Goal: Information Seeking & Learning: Learn about a topic

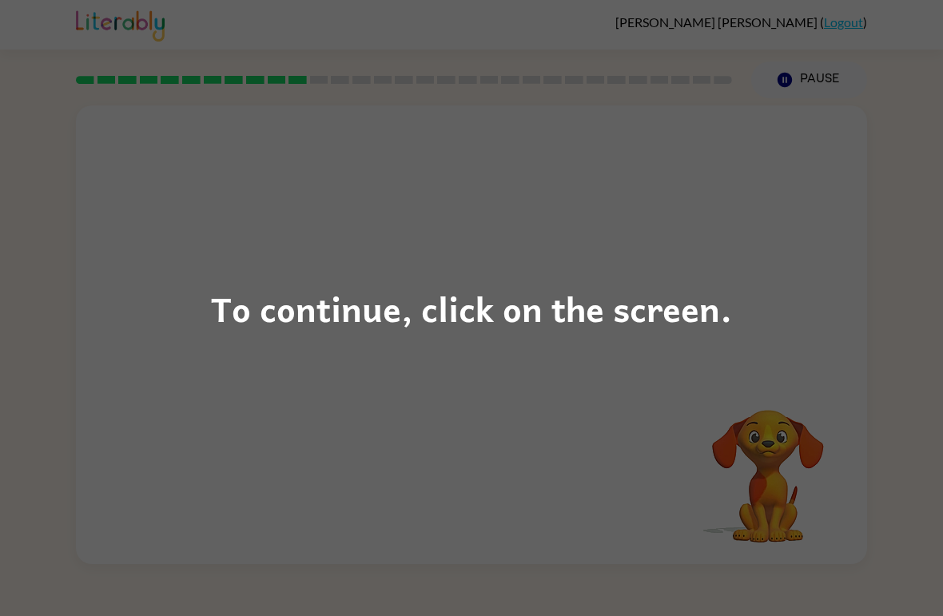
click at [639, 289] on div "To continue, click on the screen." at bounding box center [471, 308] width 521 height 54
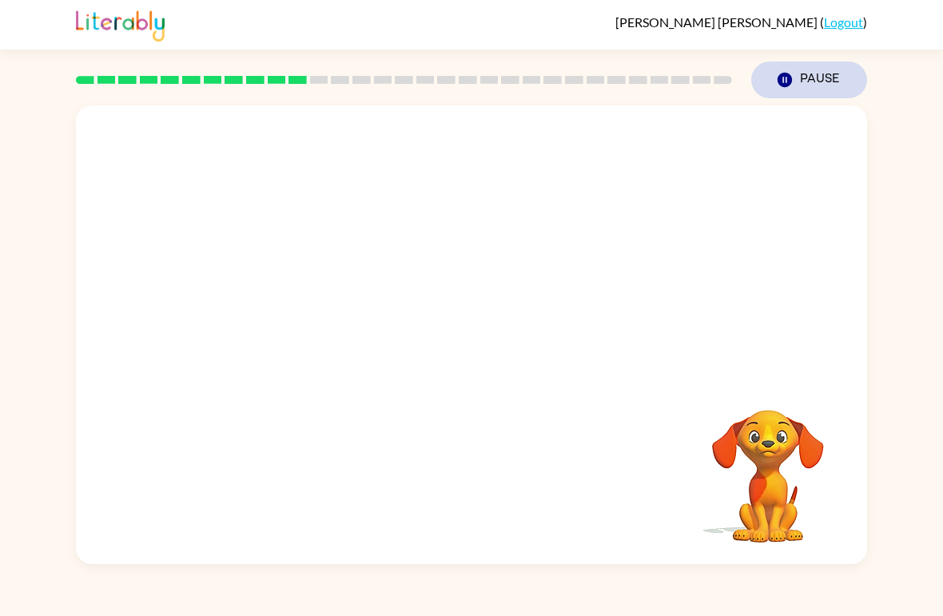
click at [789, 72] on icon "Pause" at bounding box center [785, 80] width 18 height 18
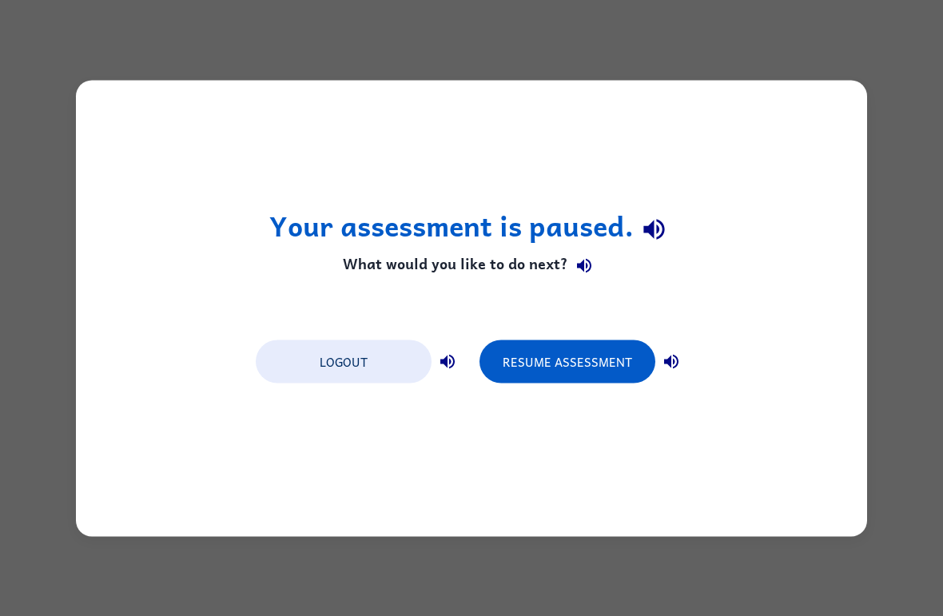
drag, startPoint x: 523, startPoint y: 384, endPoint x: 587, endPoint y: 191, distance: 203.7
click at [587, 191] on div "Your assessment is paused. What would you like to do next? Logout Resume Assess…" at bounding box center [471, 308] width 791 height 456
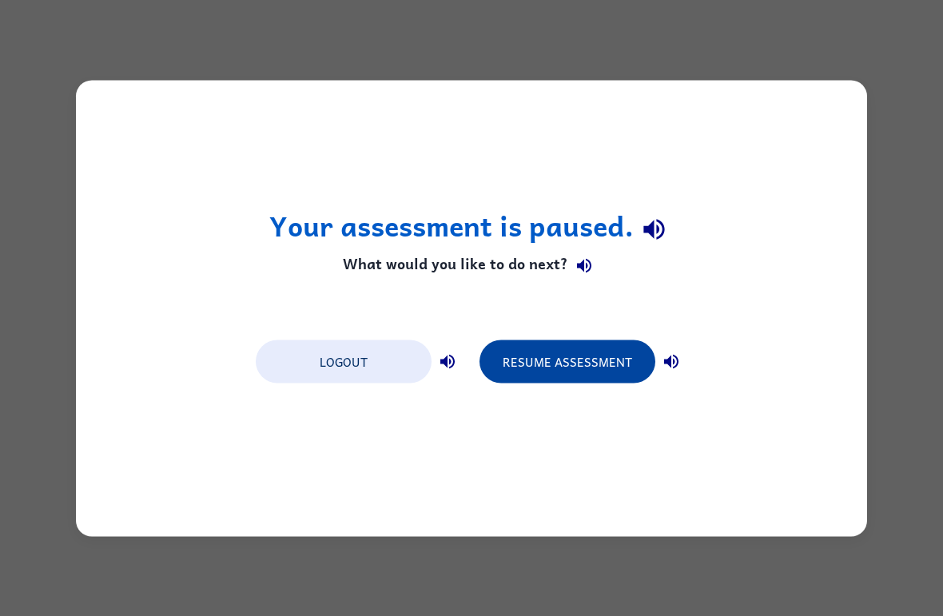
click at [542, 346] on button "Resume Assessment" at bounding box center [568, 361] width 176 height 43
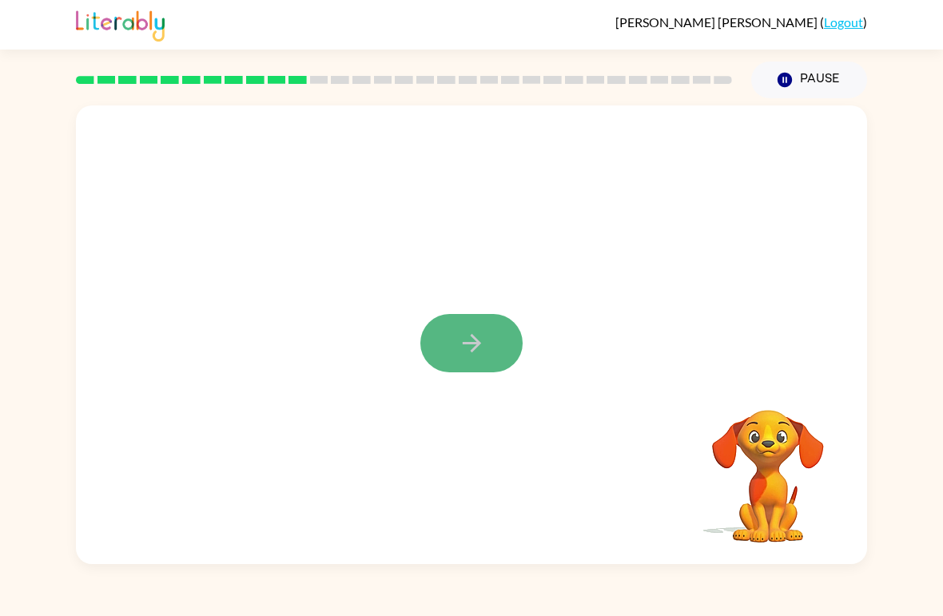
click at [496, 335] on button "button" at bounding box center [471, 343] width 102 height 58
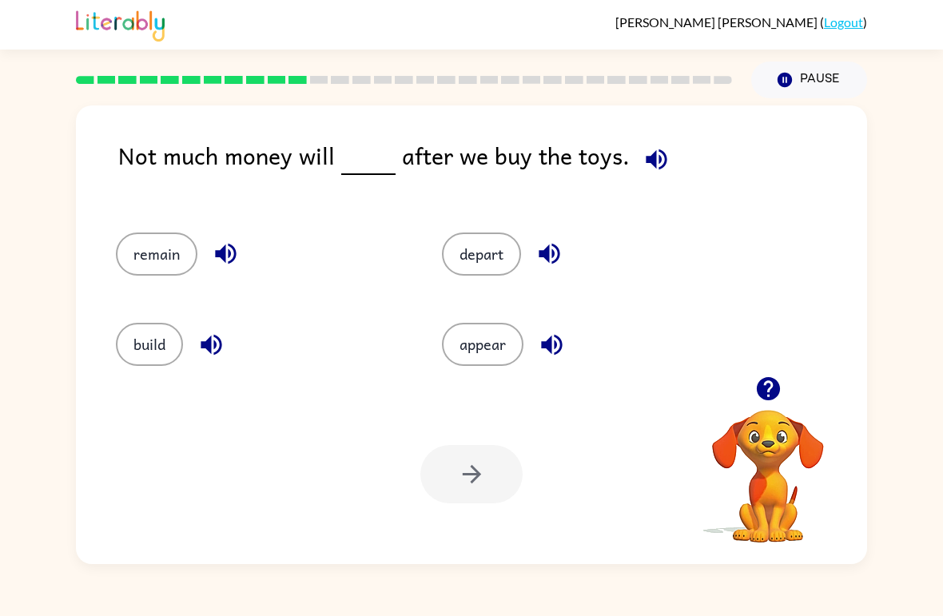
click at [643, 165] on icon "button" at bounding box center [657, 159] width 28 height 28
click at [655, 160] on icon "button" at bounding box center [657, 159] width 28 height 28
click at [481, 333] on button "appear" at bounding box center [483, 344] width 82 height 43
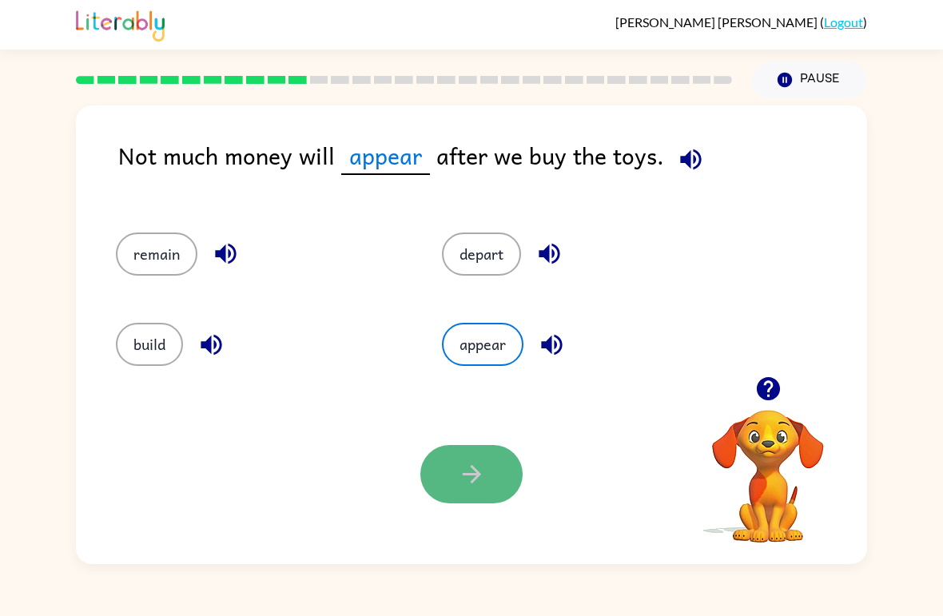
click at [459, 454] on button "button" at bounding box center [471, 474] width 102 height 58
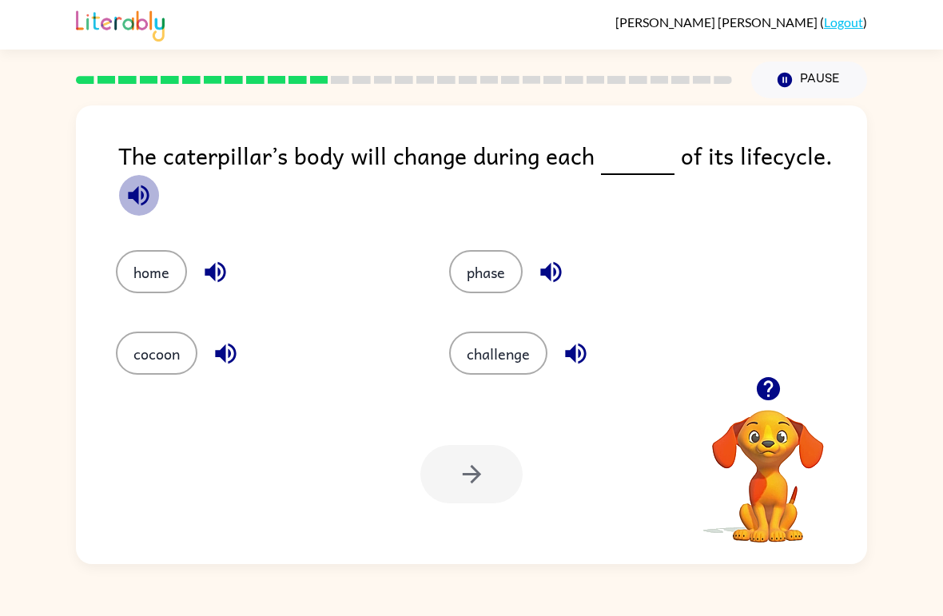
click at [146, 201] on icon "button" at bounding box center [138, 195] width 21 height 21
click at [466, 267] on button "phase" at bounding box center [486, 271] width 74 height 43
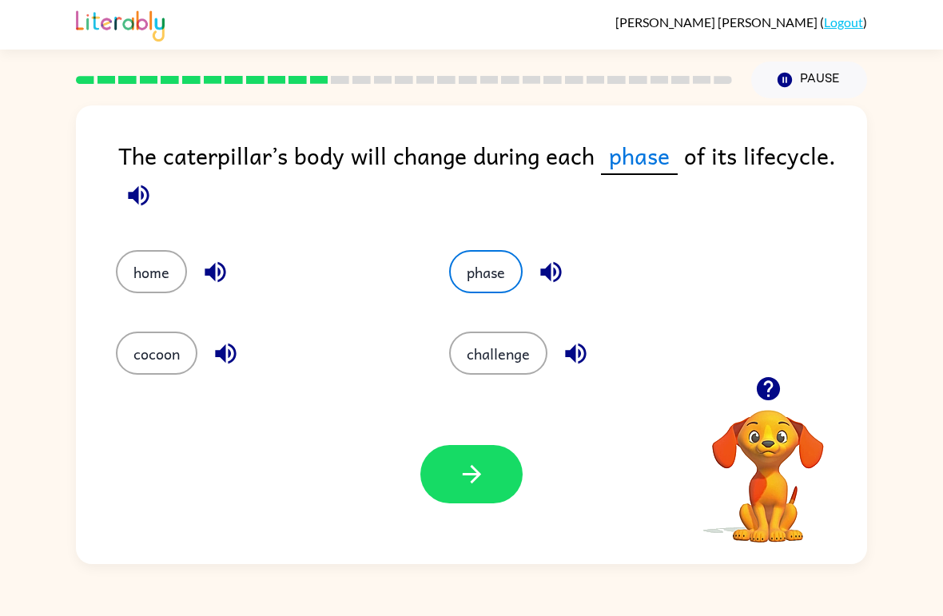
click at [511, 394] on div "Your browser must support playing .mp4 files to use Literably. Please try using…" at bounding box center [471, 474] width 791 height 180
click at [479, 482] on icon "button" at bounding box center [472, 474] width 28 height 28
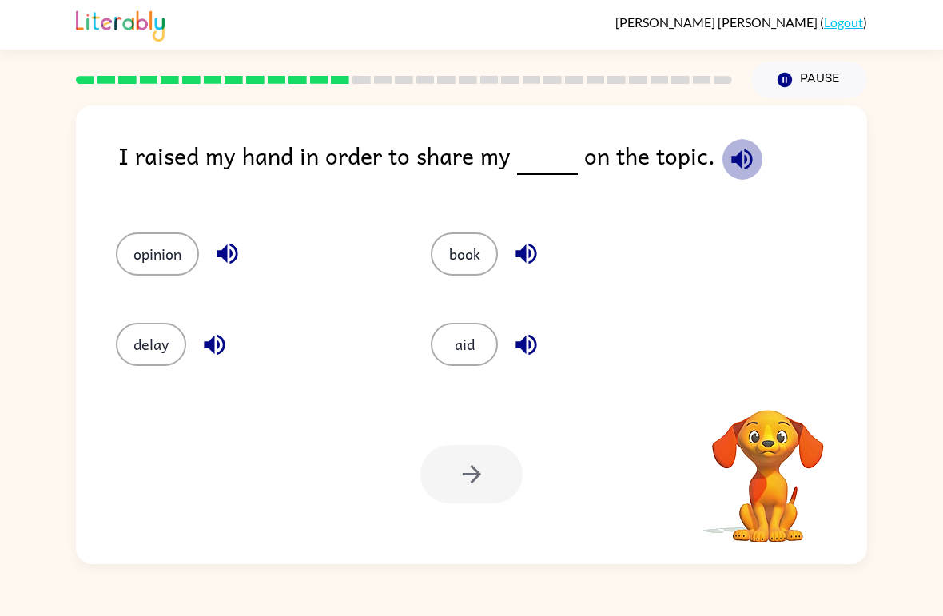
click at [728, 166] on icon "button" at bounding box center [742, 159] width 28 height 28
click at [162, 265] on button "opinion" at bounding box center [157, 254] width 83 height 43
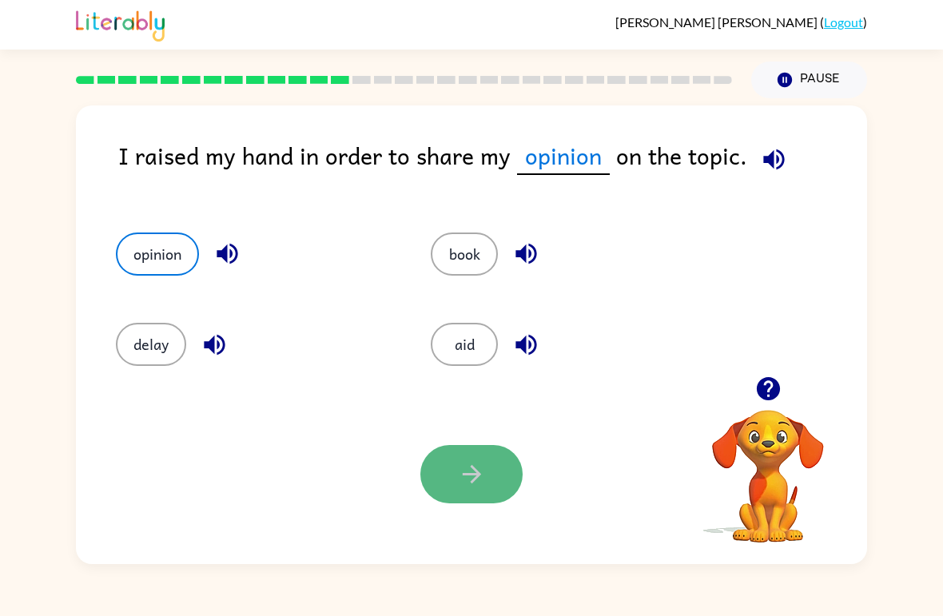
click at [460, 485] on icon "button" at bounding box center [472, 474] width 28 height 28
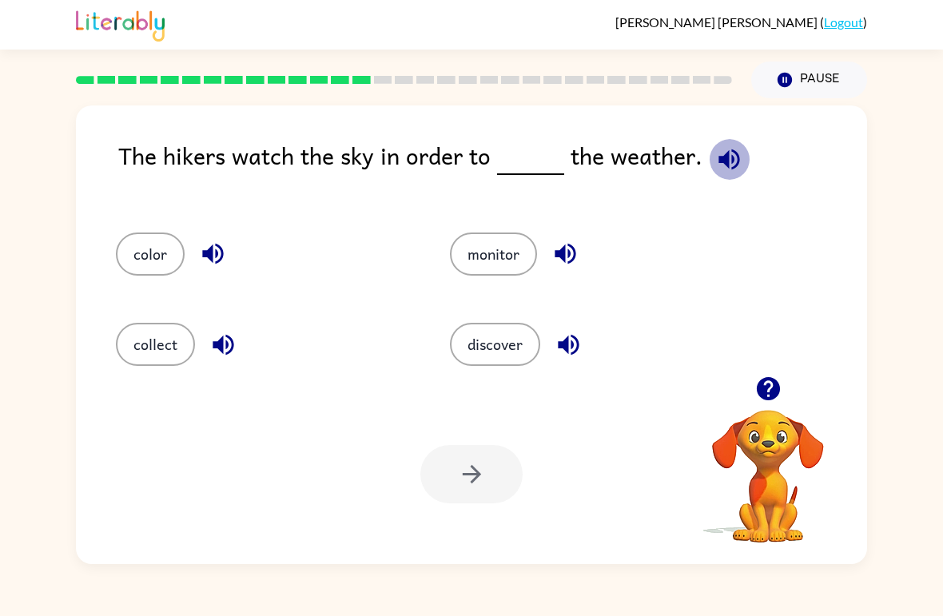
click at [723, 150] on icon "button" at bounding box center [729, 159] width 28 height 28
click at [719, 163] on icon "button" at bounding box center [729, 159] width 21 height 21
click at [754, 155] on div "The hikers watch the sky in order to the weather." at bounding box center [492, 168] width 749 height 63
click at [730, 157] on icon "button" at bounding box center [729, 159] width 28 height 28
click at [476, 213] on div "monitor" at bounding box center [587, 247] width 334 height 90
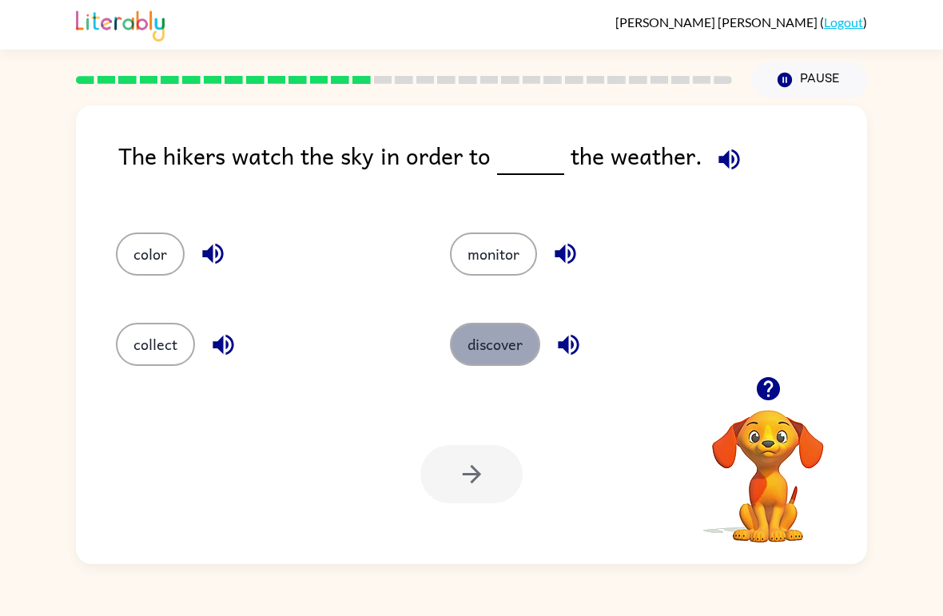
click at [495, 341] on button "discover" at bounding box center [495, 344] width 90 height 43
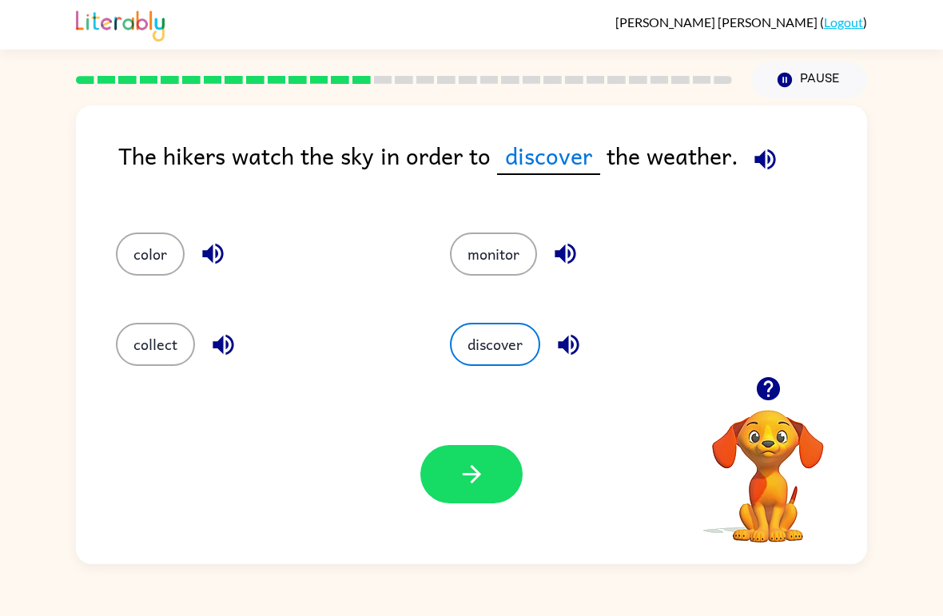
click at [488, 510] on div "Your browser must support playing .mp4 files to use Literably. Please try using…" at bounding box center [471, 474] width 791 height 180
click at [484, 472] on icon "button" at bounding box center [472, 474] width 28 height 28
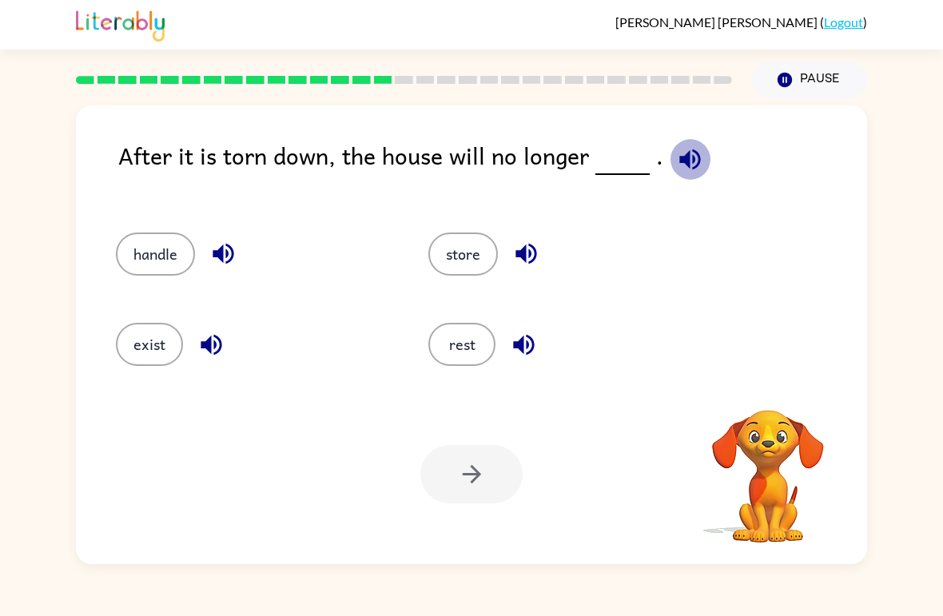
click at [681, 156] on icon "button" at bounding box center [689, 159] width 21 height 21
click at [681, 159] on icon "button" at bounding box center [689, 159] width 21 height 21
click at [161, 358] on button "exist" at bounding box center [149, 344] width 67 height 43
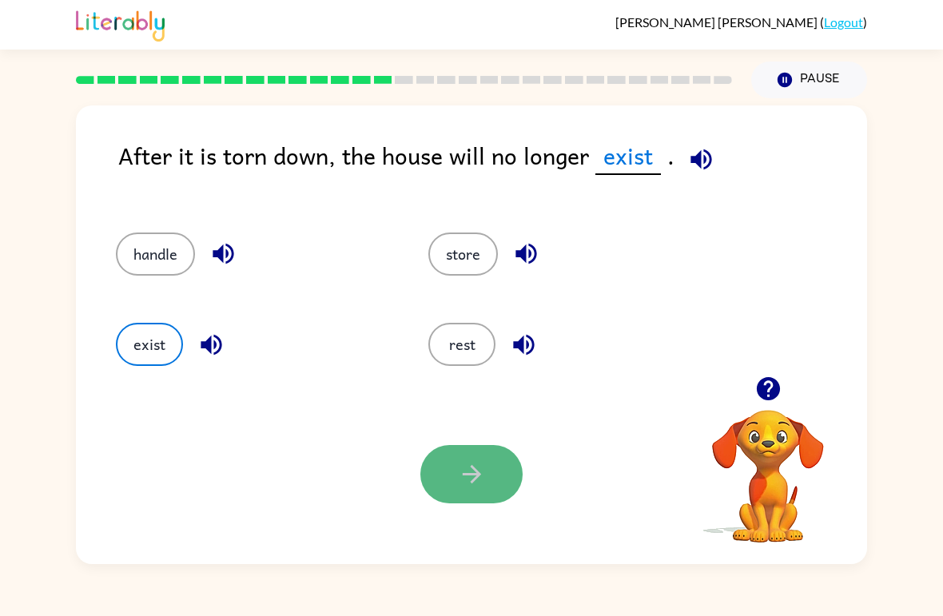
click at [471, 485] on icon "button" at bounding box center [472, 474] width 28 height 28
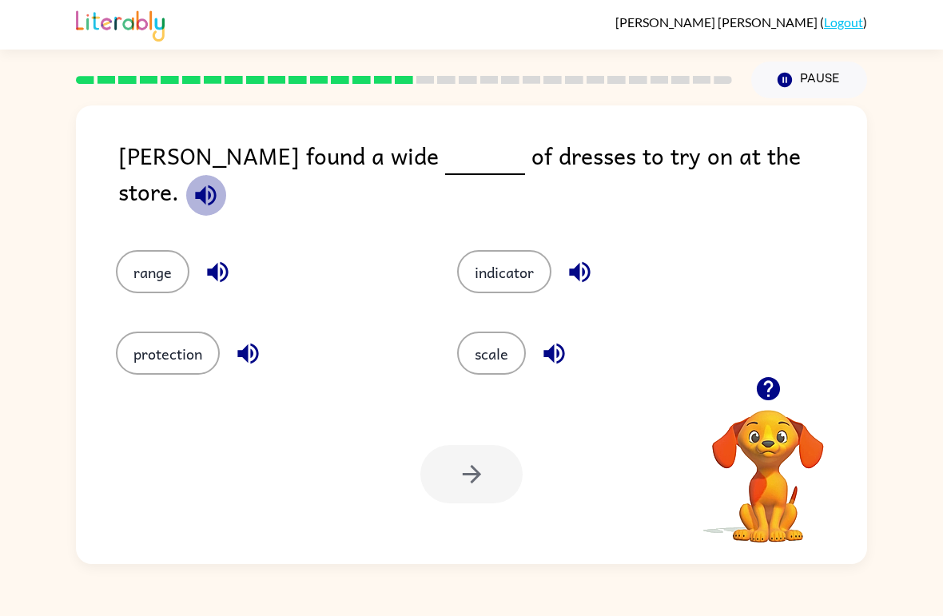
click at [220, 181] on icon "button" at bounding box center [206, 195] width 28 height 28
drag, startPoint x: 759, startPoint y: 156, endPoint x: 773, endPoint y: 146, distance: 17.3
click at [226, 175] on button "button" at bounding box center [205, 195] width 41 height 41
click at [216, 185] on icon "button" at bounding box center [205, 195] width 21 height 21
drag, startPoint x: 716, startPoint y: 128, endPoint x: 747, endPoint y: 189, distance: 68.6
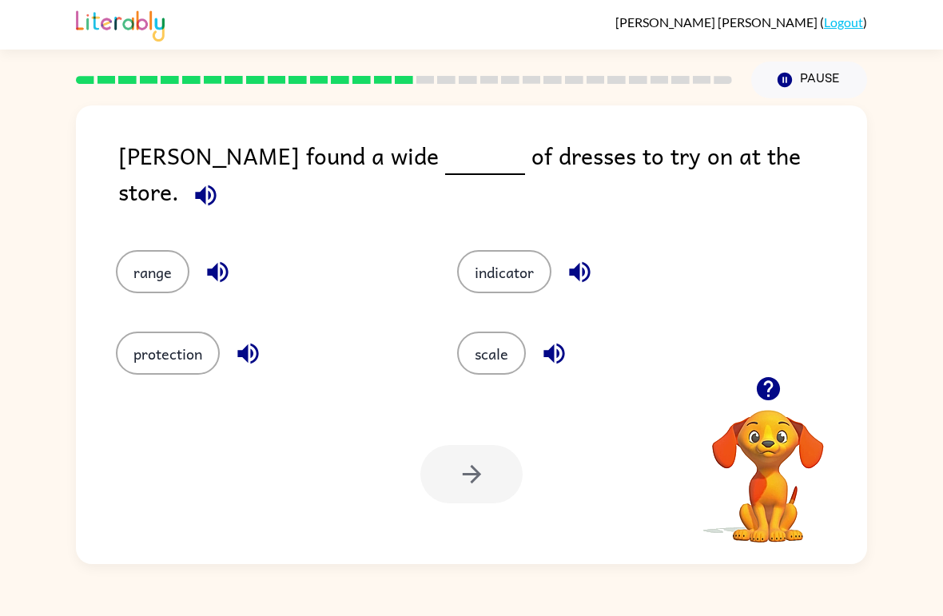
click at [747, 189] on div "[PERSON_NAME] found a wide of dresses to try on at the store. range indicator p…" at bounding box center [471, 335] width 791 height 459
click at [216, 185] on icon "button" at bounding box center [205, 195] width 21 height 21
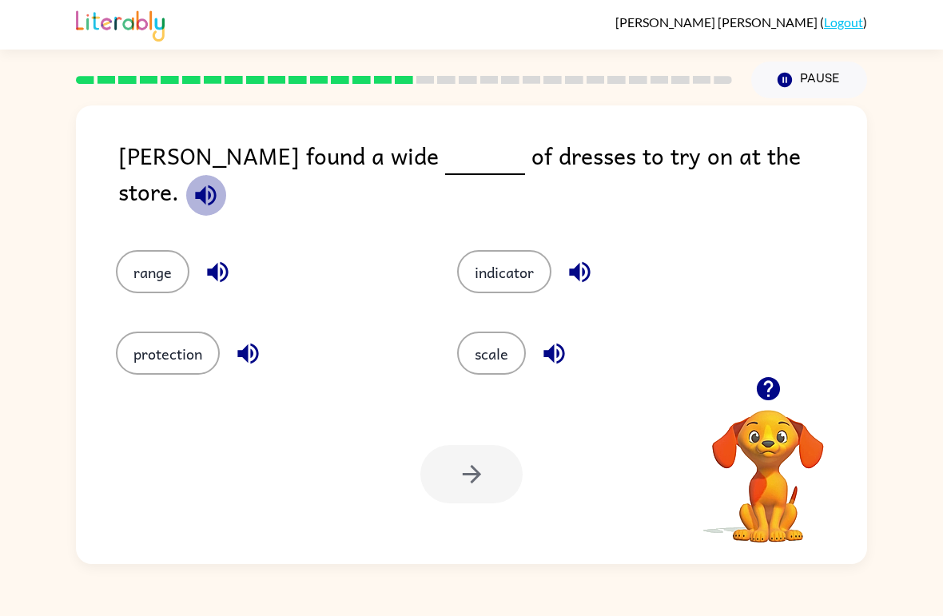
click at [216, 185] on icon "button" at bounding box center [205, 195] width 21 height 21
click at [496, 362] on button "scale" at bounding box center [491, 353] width 69 height 43
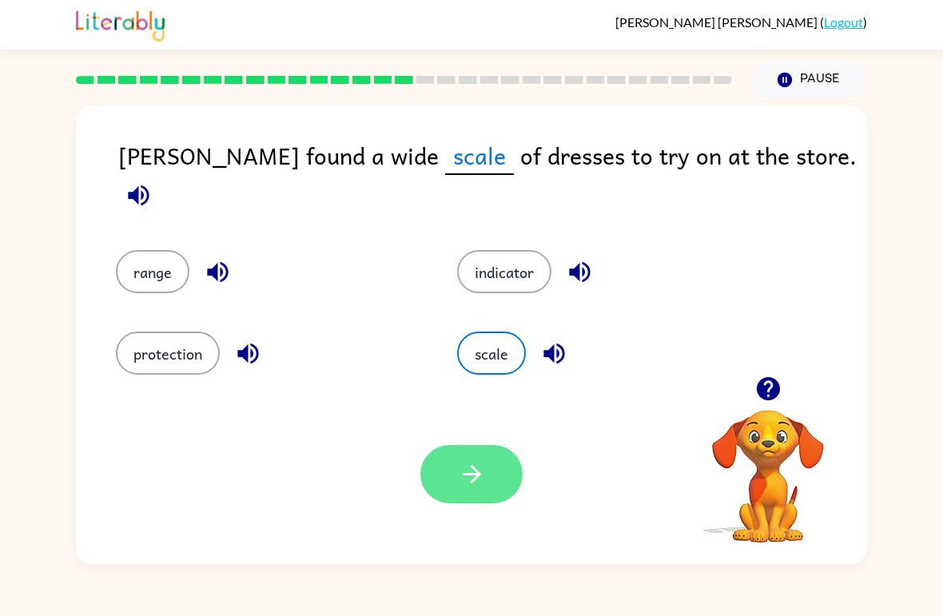
drag, startPoint x: 454, startPoint y: 518, endPoint x: 481, endPoint y: 469, distance: 55.8
click at [481, 469] on div "Your browser must support playing .mp4 files to use Literably. Please try using…" at bounding box center [471, 474] width 791 height 180
click at [481, 469] on icon "button" at bounding box center [472, 474] width 28 height 28
click at [481, 469] on div at bounding box center [471, 474] width 102 height 58
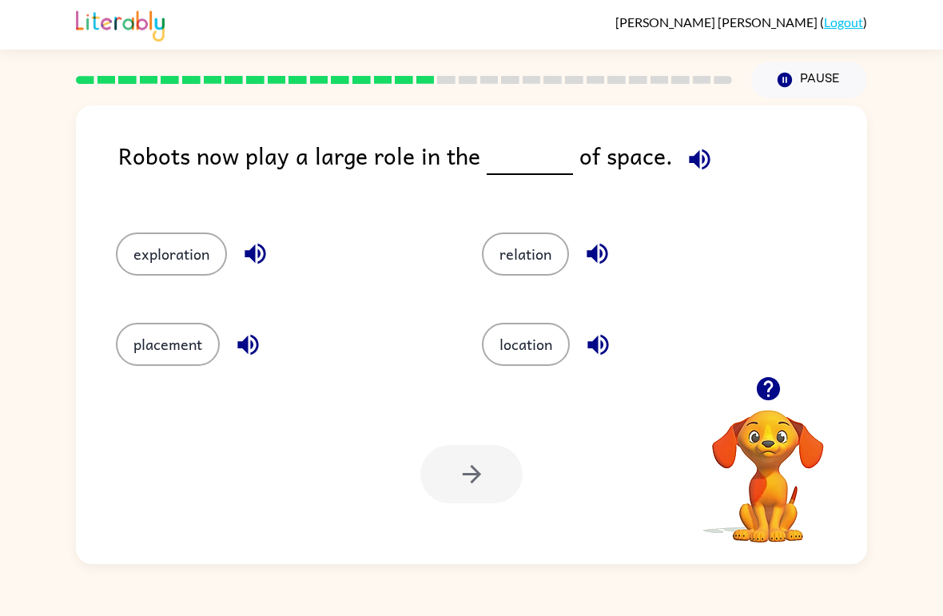
click at [250, 149] on div "Robots now play a large role in the of space." at bounding box center [492, 168] width 749 height 63
click at [689, 154] on icon "button" at bounding box center [699, 159] width 21 height 21
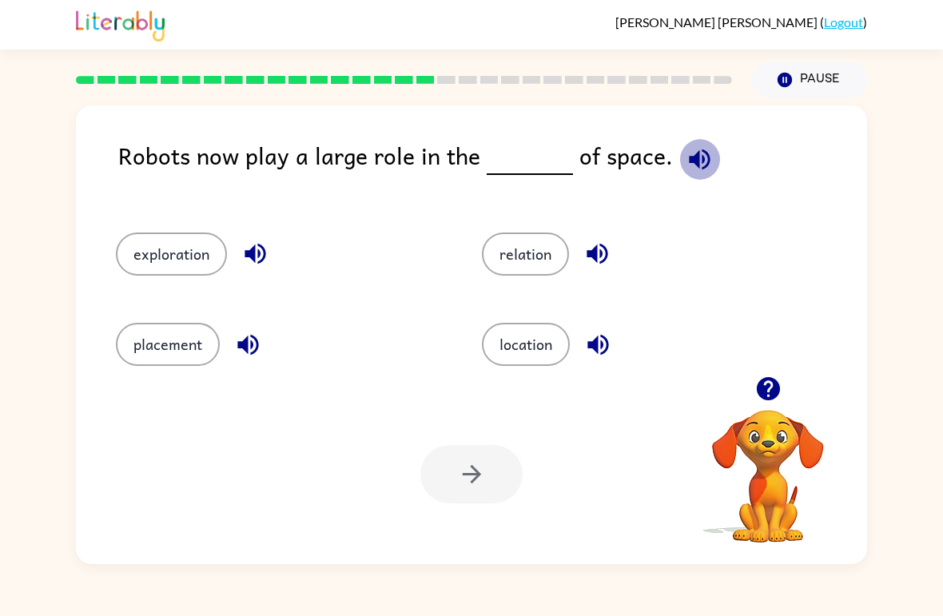
click at [689, 154] on icon "button" at bounding box center [699, 159] width 21 height 21
click at [760, 387] on icon "button" at bounding box center [767, 388] width 23 height 23
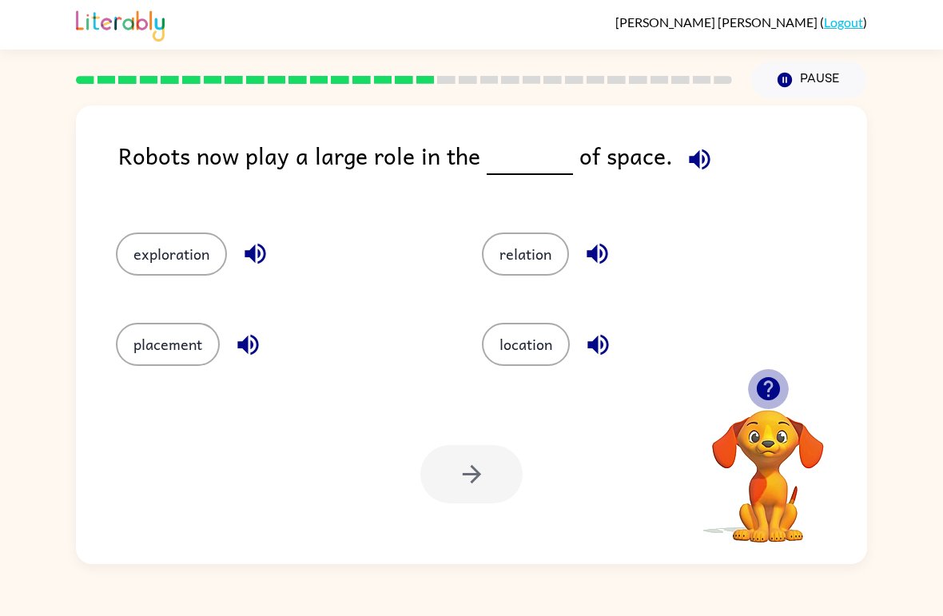
click at [760, 387] on icon "button" at bounding box center [767, 388] width 23 height 23
click at [760, 387] on video "Your browser must support playing .mp4 files to use Literably. Please try using…" at bounding box center [768, 465] width 160 height 160
click at [760, 387] on icon "button" at bounding box center [767, 388] width 23 height 23
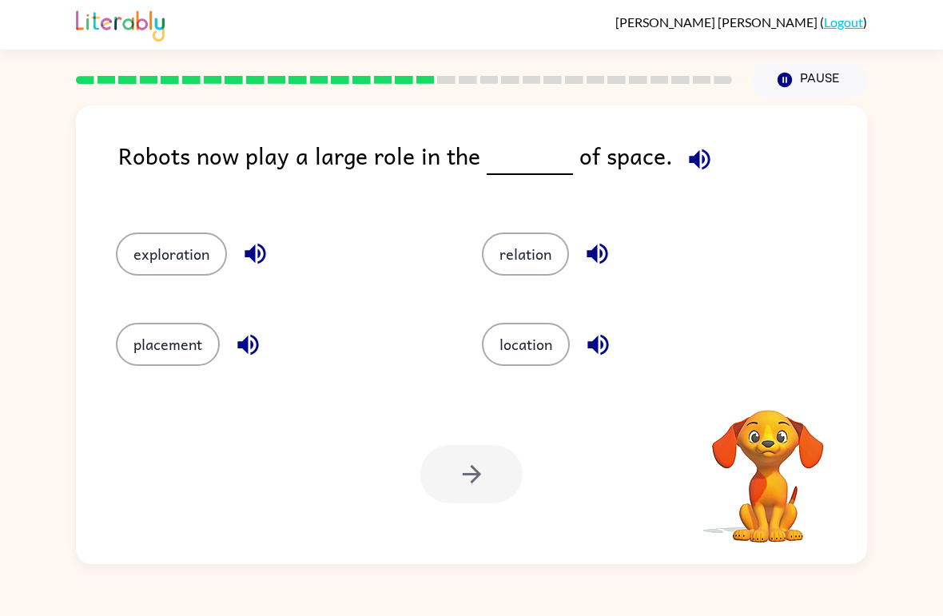
click at [760, 409] on div "Your browser must support playing .mp4 files to use Literably. Please try using…" at bounding box center [768, 477] width 160 height 136
click at [760, 387] on icon "button" at bounding box center [767, 388] width 23 height 23
click at [547, 351] on button "location" at bounding box center [526, 344] width 88 height 43
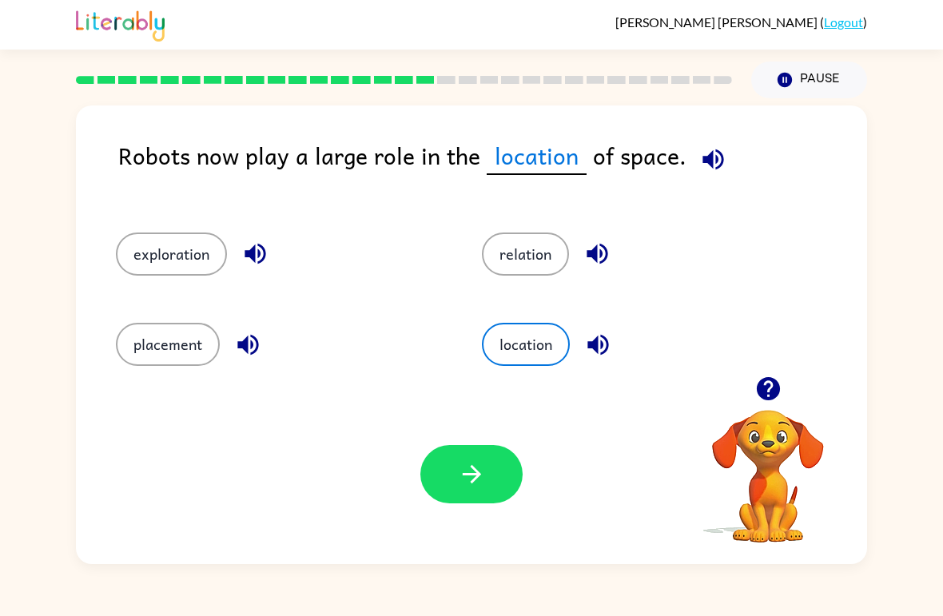
click at [528, 470] on div "Your browser must support playing .mp4 files to use Literably. Please try using…" at bounding box center [471, 474] width 791 height 180
click at [469, 488] on icon "button" at bounding box center [472, 474] width 28 height 28
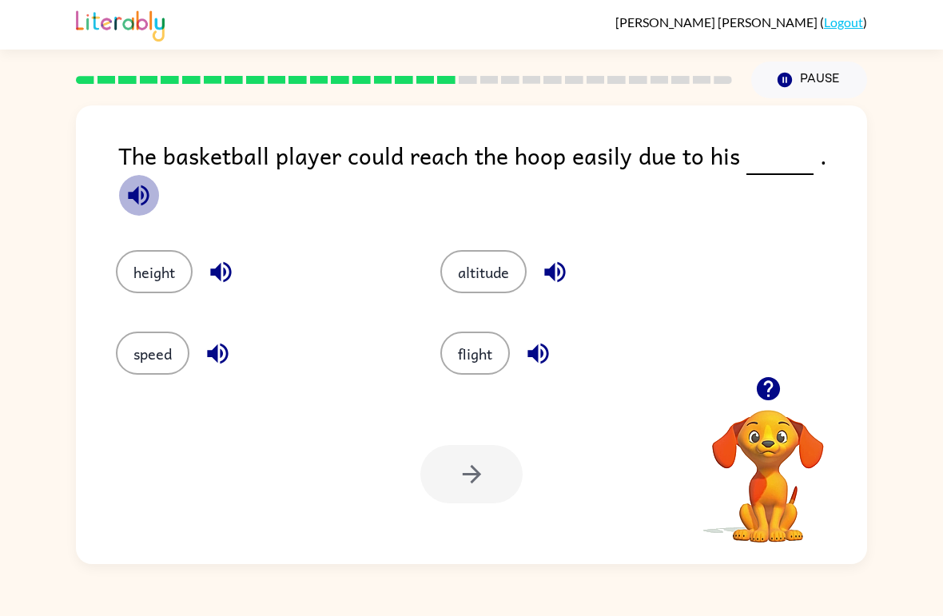
click at [149, 185] on icon "button" at bounding box center [138, 195] width 21 height 21
click at [571, 388] on div "Your browser must support playing .mp4 files to use Literably. Please try using…" at bounding box center [471, 474] width 791 height 180
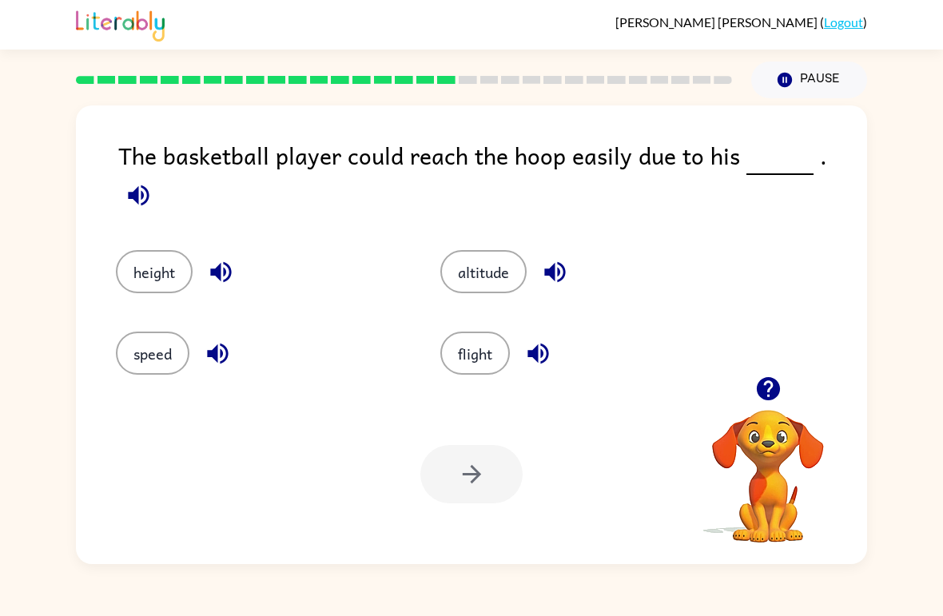
click at [575, 383] on div "flight" at bounding box center [572, 342] width 325 height 82
click at [1, 569] on div "[PERSON_NAME] Pealver-[PERSON_NAME] ( Logout ) Pause Pause The basketball playe…" at bounding box center [471, 308] width 943 height 616
click at [452, 336] on button "flight" at bounding box center [475, 353] width 70 height 43
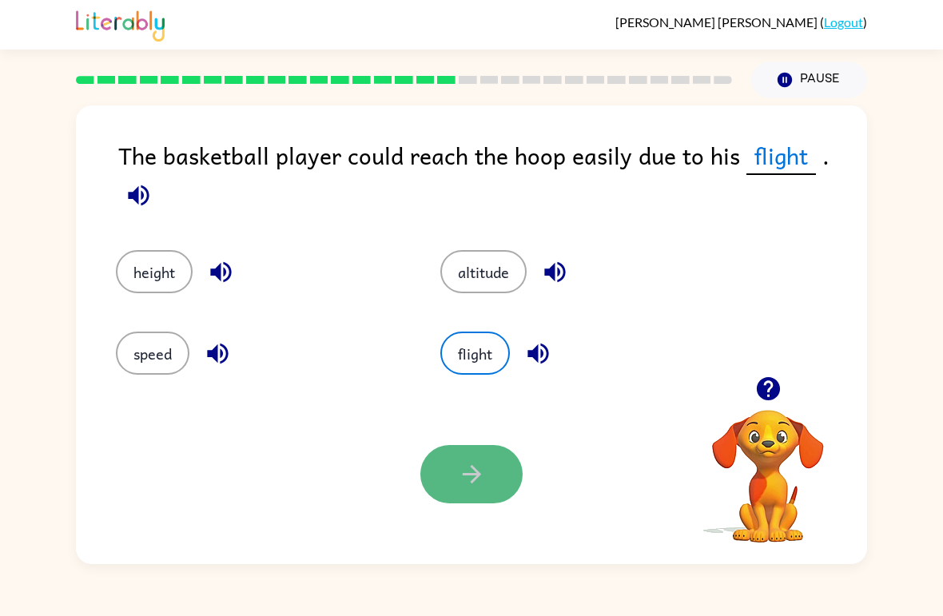
click at [453, 449] on button "button" at bounding box center [471, 474] width 102 height 58
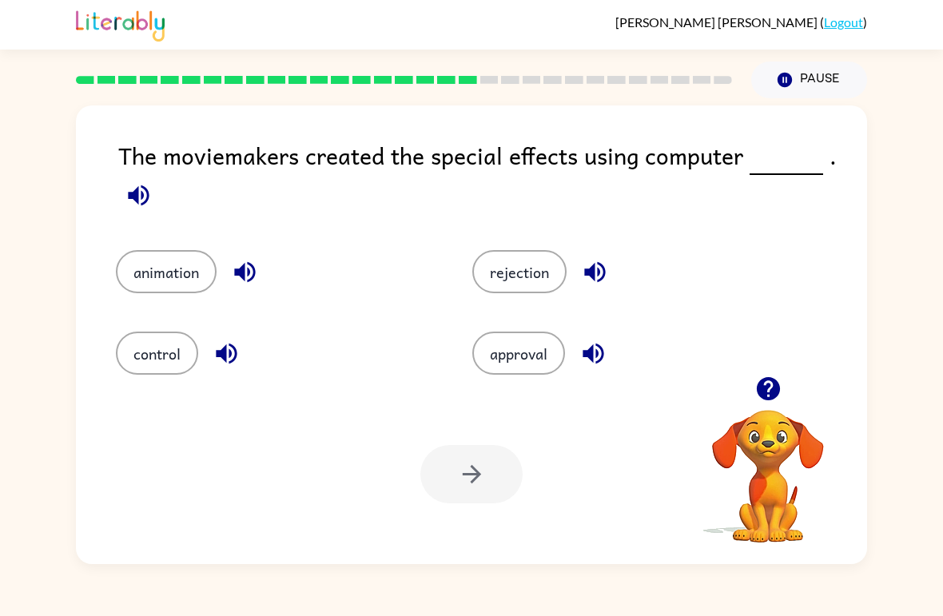
drag, startPoint x: 404, startPoint y: 125, endPoint x: 333, endPoint y: 283, distance: 173.5
click at [333, 283] on div "The moviemakers created the special effects using computer . animation rejectio…" at bounding box center [471, 335] width 791 height 459
click at [693, 101] on div at bounding box center [403, 80] width 675 height 56
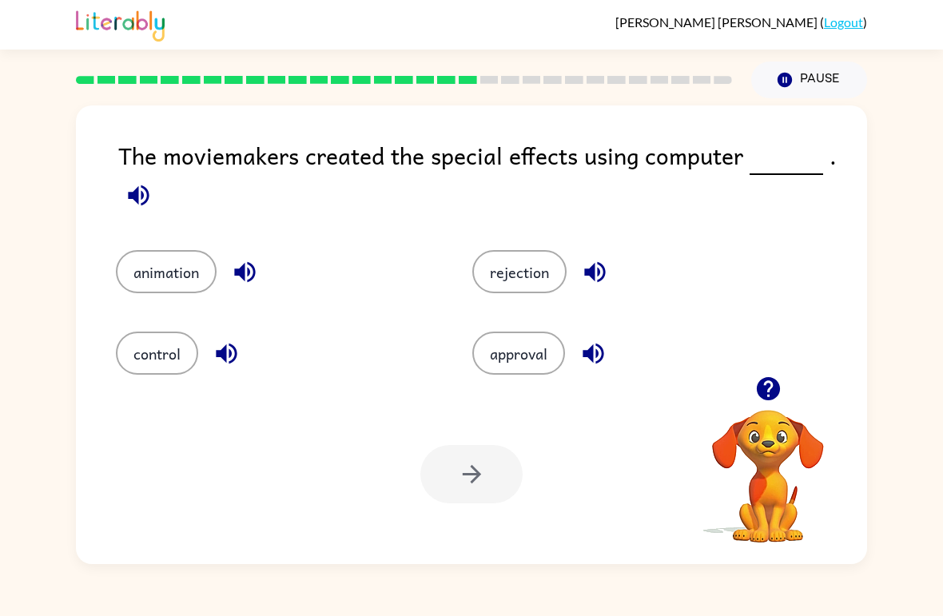
drag, startPoint x: 693, startPoint y: 101, endPoint x: -1, endPoint y: -1, distance: 701.2
click at [693, 101] on div at bounding box center [403, 80] width 675 height 56
click at [164, 341] on button "control" at bounding box center [157, 353] width 82 height 43
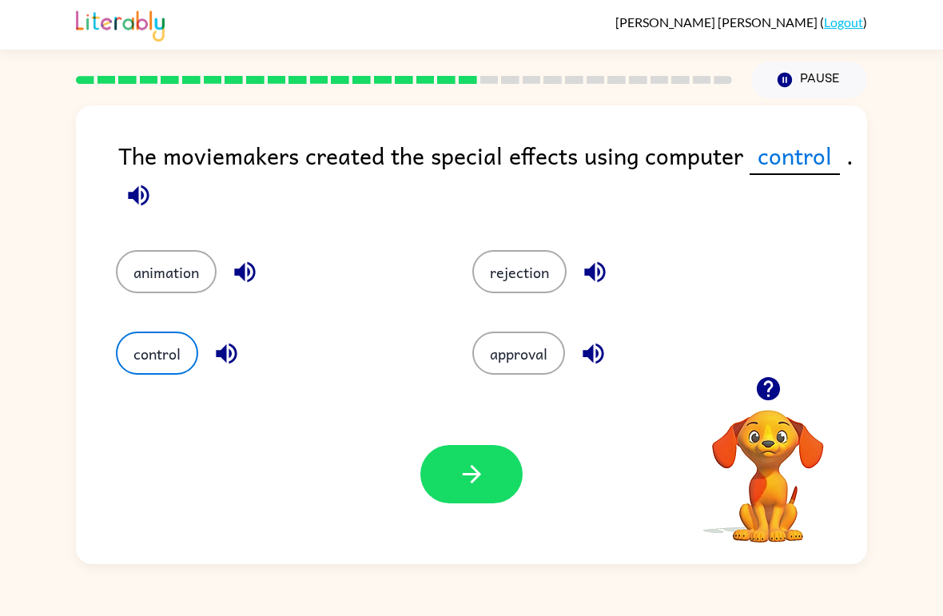
click at [522, 495] on div at bounding box center [471, 474] width 102 height 58
click at [484, 482] on icon "button" at bounding box center [472, 474] width 28 height 28
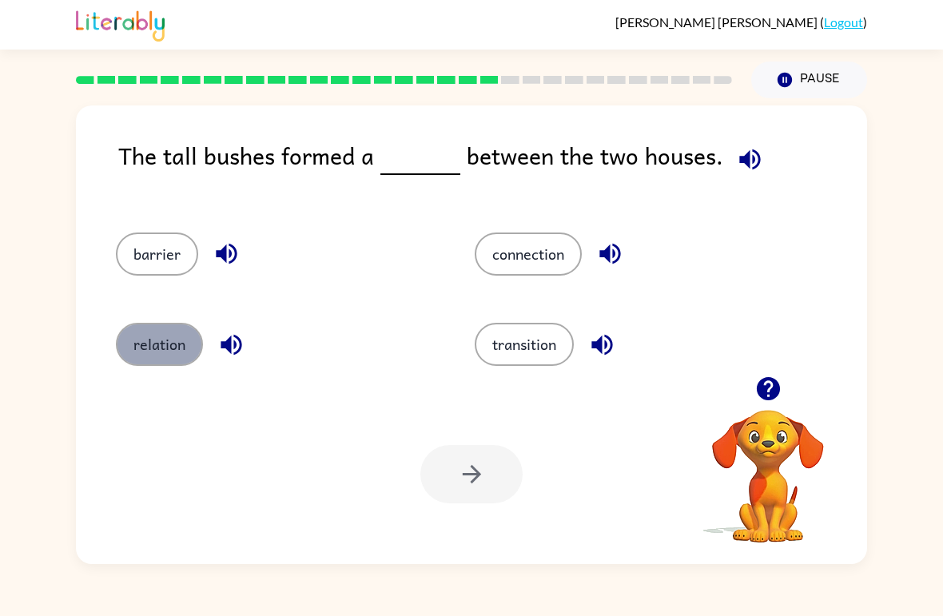
click at [177, 344] on button "relation" at bounding box center [159, 344] width 87 height 43
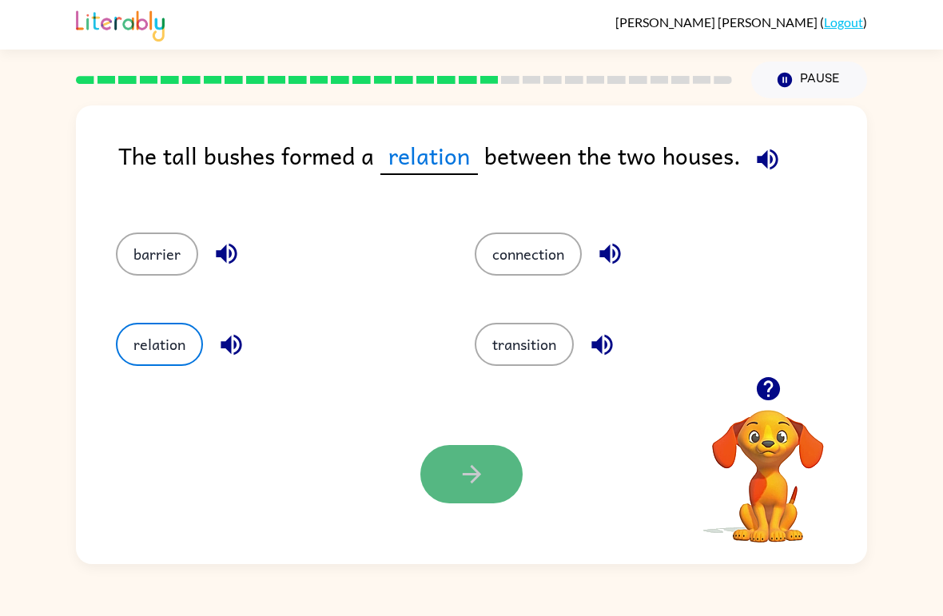
click at [475, 478] on icon "button" at bounding box center [472, 474] width 28 height 28
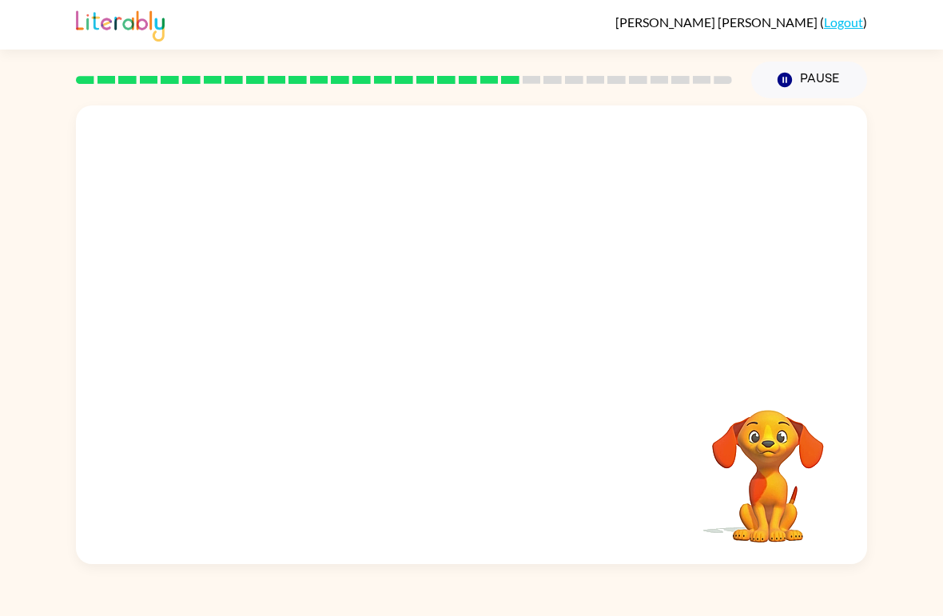
click at [475, 478] on div "Your browser must support playing .mp4 files to use Literably. Please try using…" at bounding box center [471, 335] width 791 height 459
click at [301, 224] on div at bounding box center [471, 241] width 791 height 271
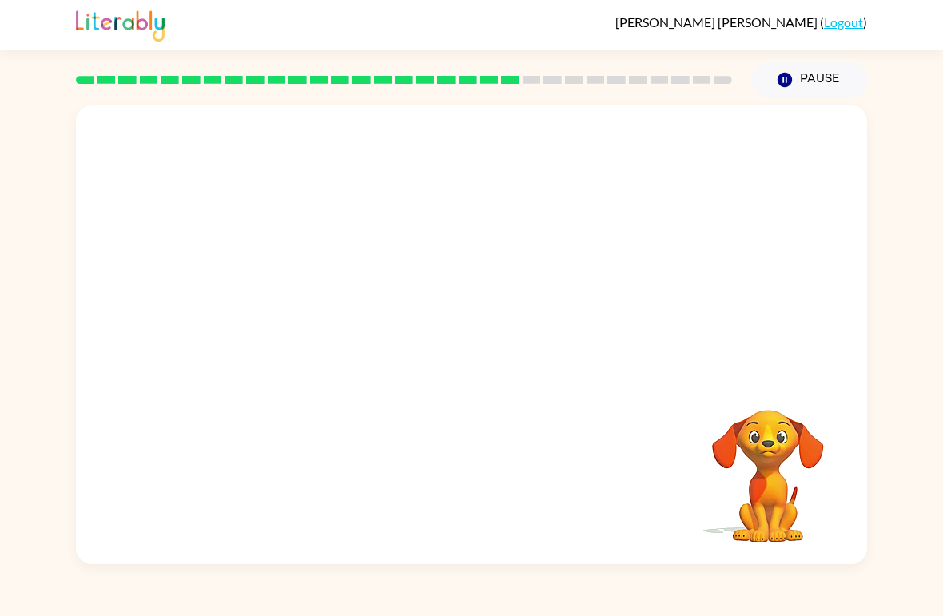
click at [301, 224] on div at bounding box center [471, 241] width 791 height 271
drag, startPoint x: 384, startPoint y: 202, endPoint x: 391, endPoint y: 379, distance: 176.8
click at [453, 352] on button "button" at bounding box center [471, 343] width 102 height 58
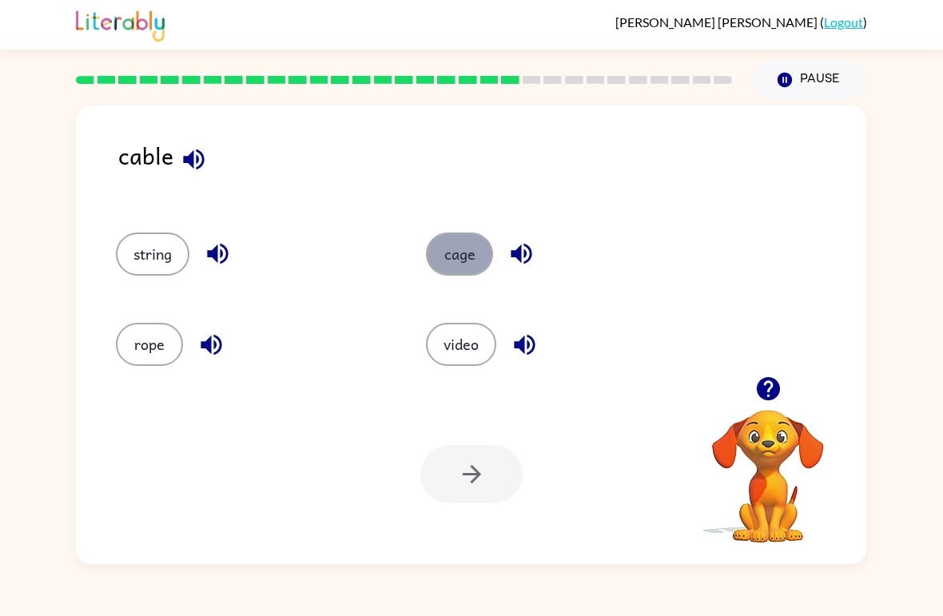
click at [472, 239] on button "cage" at bounding box center [459, 254] width 67 height 43
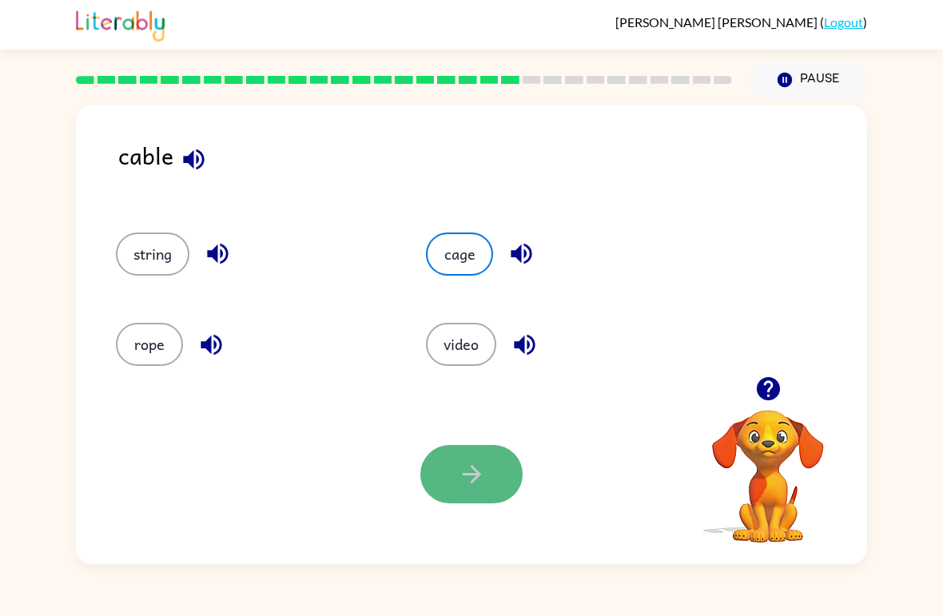
click at [496, 464] on button "button" at bounding box center [471, 474] width 102 height 58
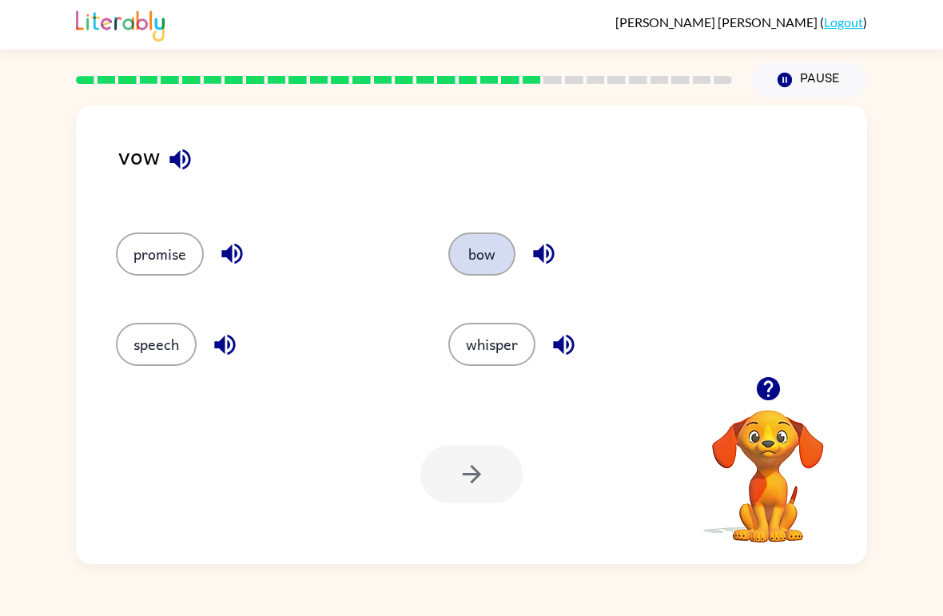
drag, startPoint x: 444, startPoint y: 253, endPoint x: 502, endPoint y: 236, distance: 60.2
click at [502, 236] on div "bow" at bounding box center [584, 247] width 333 height 90
click at [502, 236] on button "bow" at bounding box center [481, 254] width 67 height 43
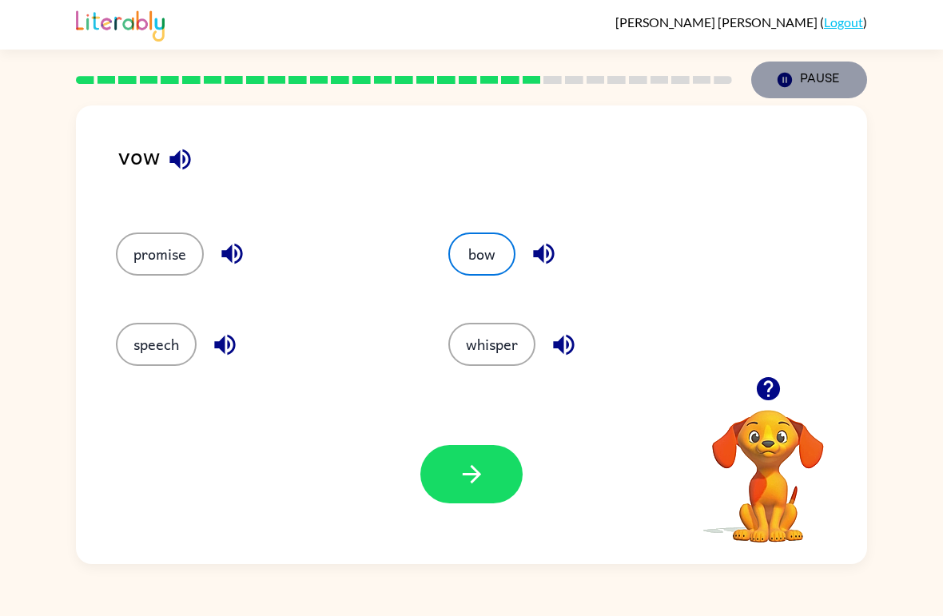
click at [856, 94] on button "Pause Pause" at bounding box center [809, 80] width 116 height 37
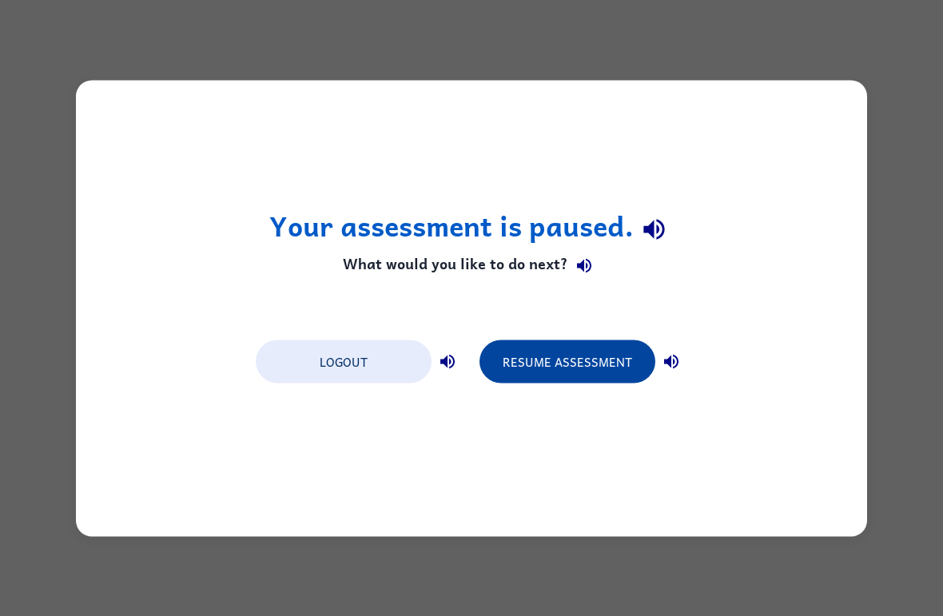
click at [599, 381] on button "Resume Assessment" at bounding box center [568, 361] width 176 height 43
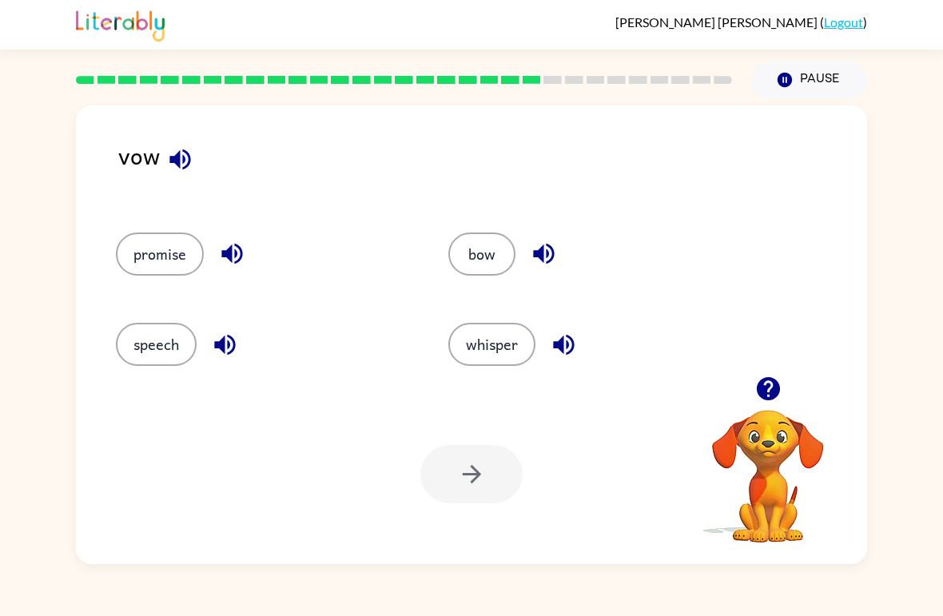
drag, startPoint x: 567, startPoint y: 213, endPoint x: 553, endPoint y: 252, distance: 41.5
click at [553, 252] on div "bow" at bounding box center [584, 247] width 333 height 90
click at [496, 264] on button "bow" at bounding box center [481, 254] width 67 height 43
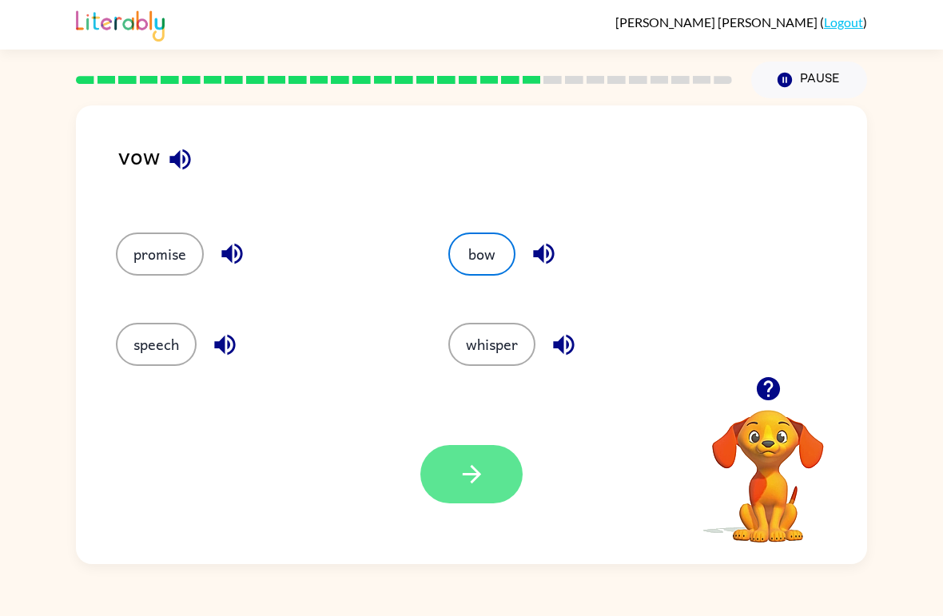
click at [472, 486] on icon "button" at bounding box center [472, 474] width 28 height 28
click at [472, 486] on div at bounding box center [471, 474] width 102 height 58
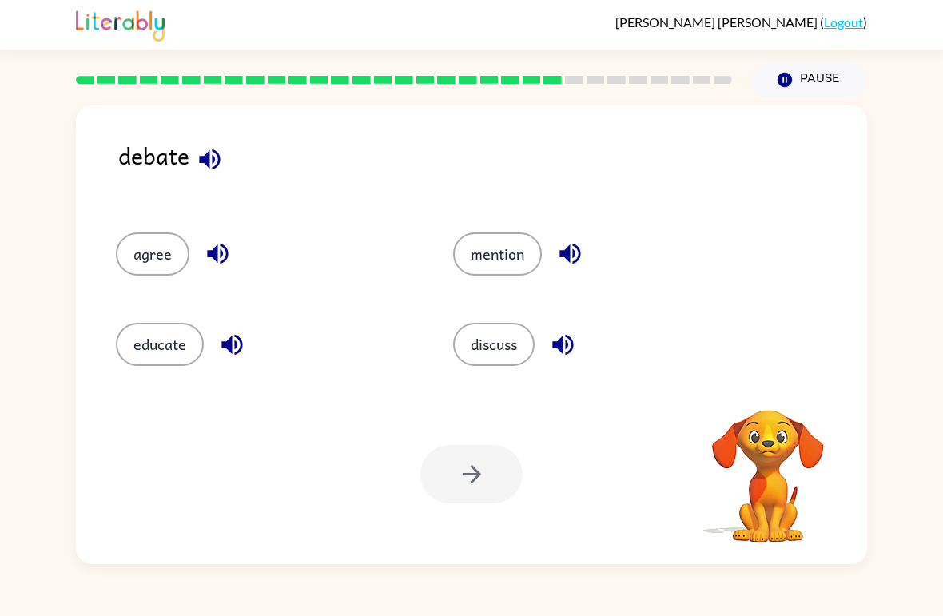
drag, startPoint x: 339, startPoint y: 596, endPoint x: 238, endPoint y: 440, distance: 185.6
click at [238, 440] on div "[PERSON_NAME] Pealver-[PERSON_NAME] ( Logout ) Pause Pause debate agree mention…" at bounding box center [471, 308] width 943 height 616
drag, startPoint x: 423, startPoint y: 265, endPoint x: 747, endPoint y: 140, distance: 346.9
click at [747, 140] on div "debate agree mention educate discuss Your browser must support playing .mp4 fil…" at bounding box center [471, 335] width 791 height 459
drag, startPoint x: 285, startPoint y: 426, endPoint x: -1, endPoint y: -1, distance: 513.5
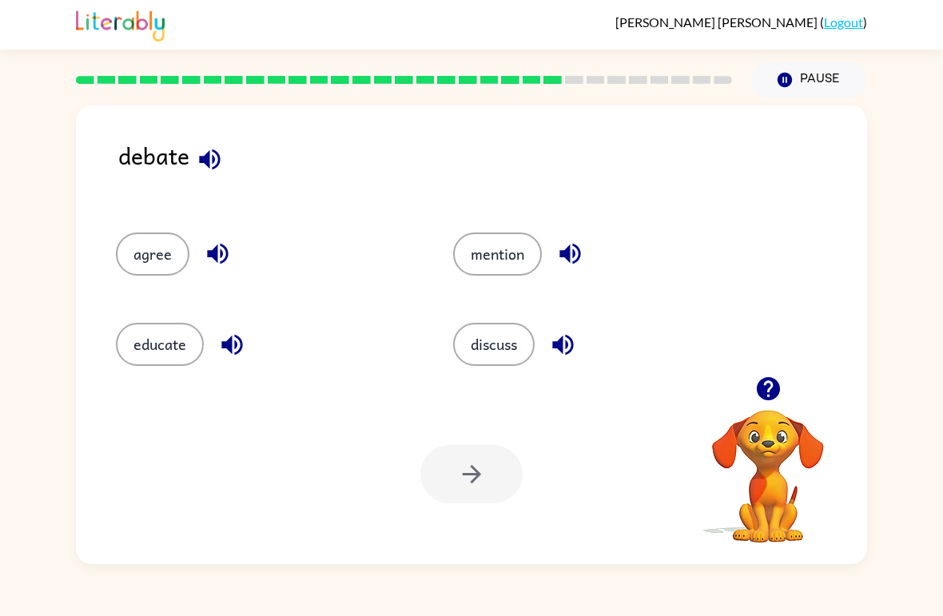
click at [285, 427] on div "Your browser must support playing .mp4 files to use Literably. Please try using…" at bounding box center [471, 474] width 791 height 180
drag, startPoint x: 504, startPoint y: 368, endPoint x: 505, endPoint y: 345, distance: 24.0
click at [505, 345] on div "discuss" at bounding box center [591, 338] width 337 height 90
click at [505, 345] on button "discuss" at bounding box center [494, 344] width 82 height 43
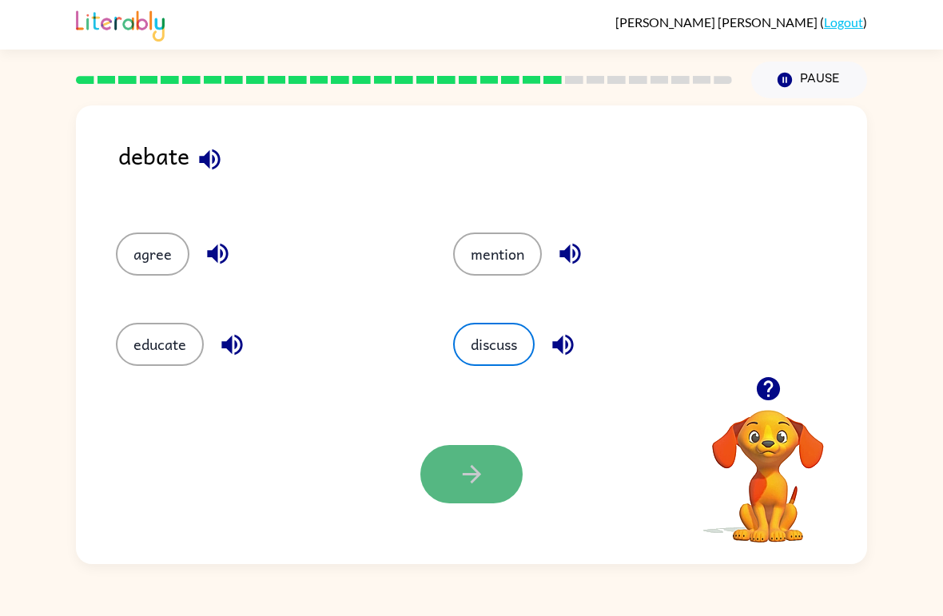
click at [487, 468] on button "button" at bounding box center [471, 474] width 102 height 58
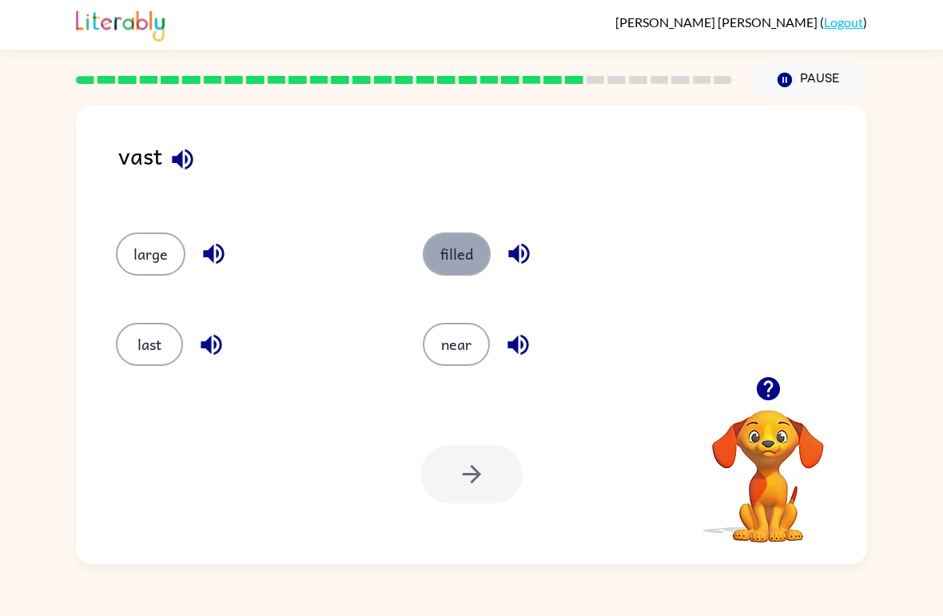
click at [475, 258] on button "filled" at bounding box center [457, 254] width 68 height 43
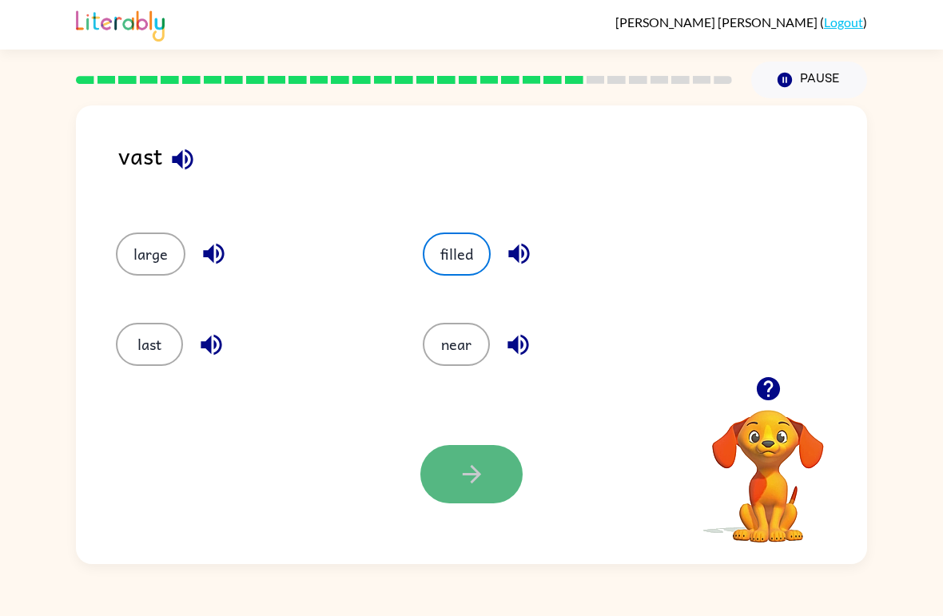
click at [474, 461] on icon "button" at bounding box center [472, 474] width 28 height 28
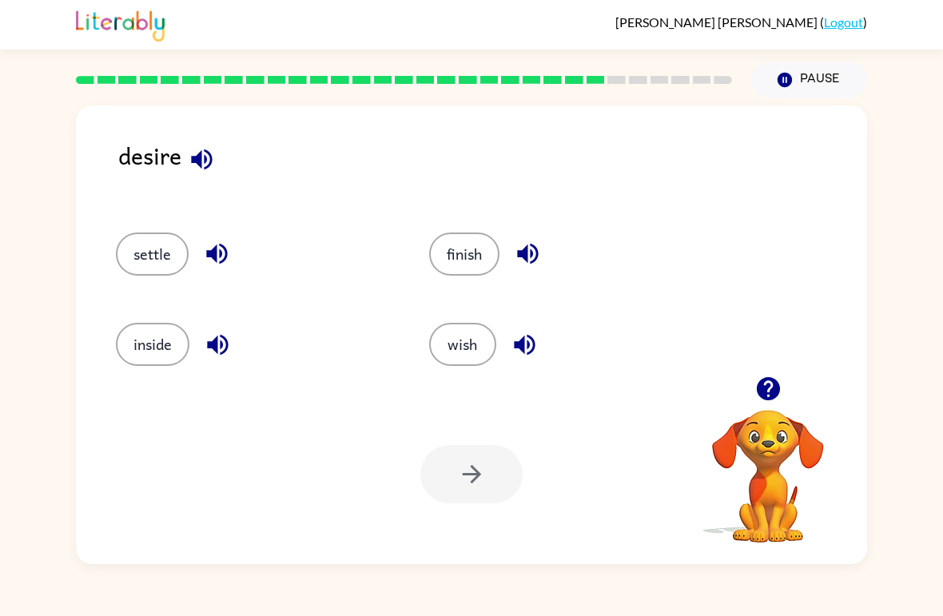
click at [942, 0] on div "[PERSON_NAME] Pealver-[PERSON_NAME] ( Logout )" at bounding box center [471, 25] width 943 height 50
drag, startPoint x: 902, startPoint y: 297, endPoint x: 447, endPoint y: 302, distance: 454.9
drag, startPoint x: 447, startPoint y: 302, endPoint x: 289, endPoint y: 261, distance: 163.6
click at [291, 303] on div "settle finish inside wish" at bounding box center [399, 292] width 626 height 181
click at [599, 333] on div "wish" at bounding box center [567, 344] width 277 height 43
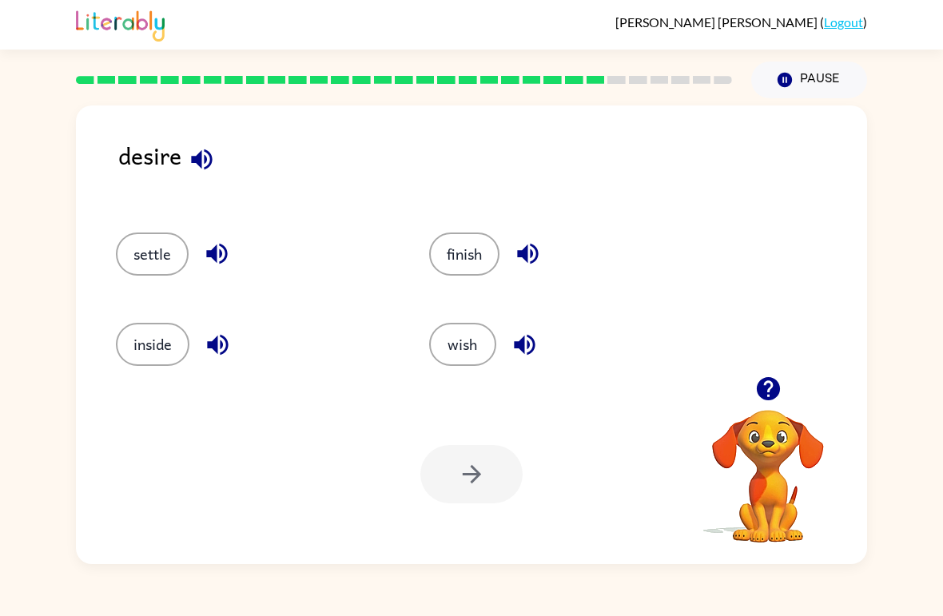
drag, startPoint x: 611, startPoint y: 106, endPoint x: 523, endPoint y: 295, distance: 209.2
click at [523, 295] on div "[PERSON_NAME] Pealver-[PERSON_NAME] ( Logout ) Pause Pause desire settle finish…" at bounding box center [471, 308] width 943 height 616
drag, startPoint x: 532, startPoint y: 288, endPoint x: 221, endPoint y: 252, distance: 313.0
click at [221, 252] on div "settle finish inside wish" at bounding box center [399, 292] width 626 height 181
click at [484, 253] on button "finish" at bounding box center [464, 254] width 70 height 43
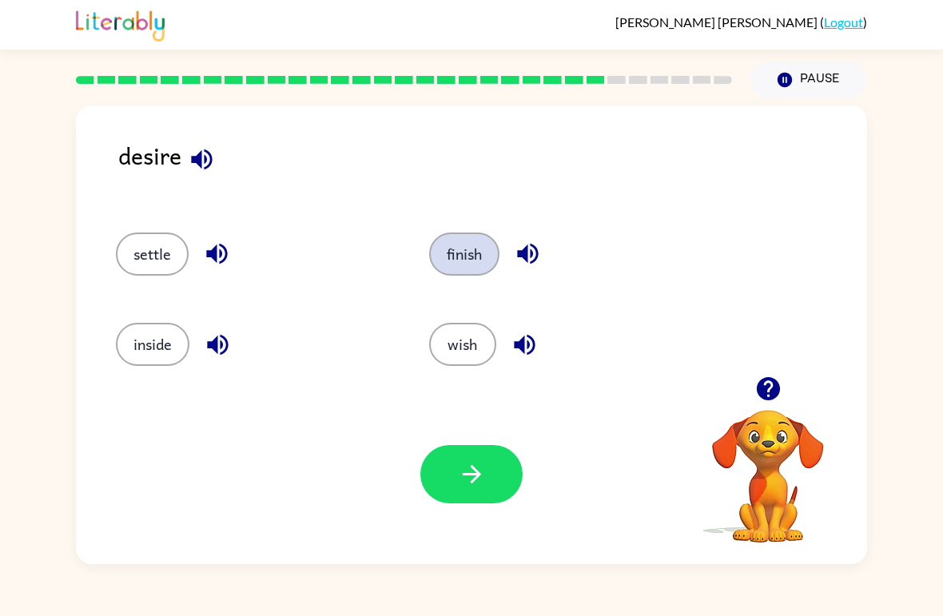
click at [484, 253] on button "finish" at bounding box center [464, 254] width 70 height 43
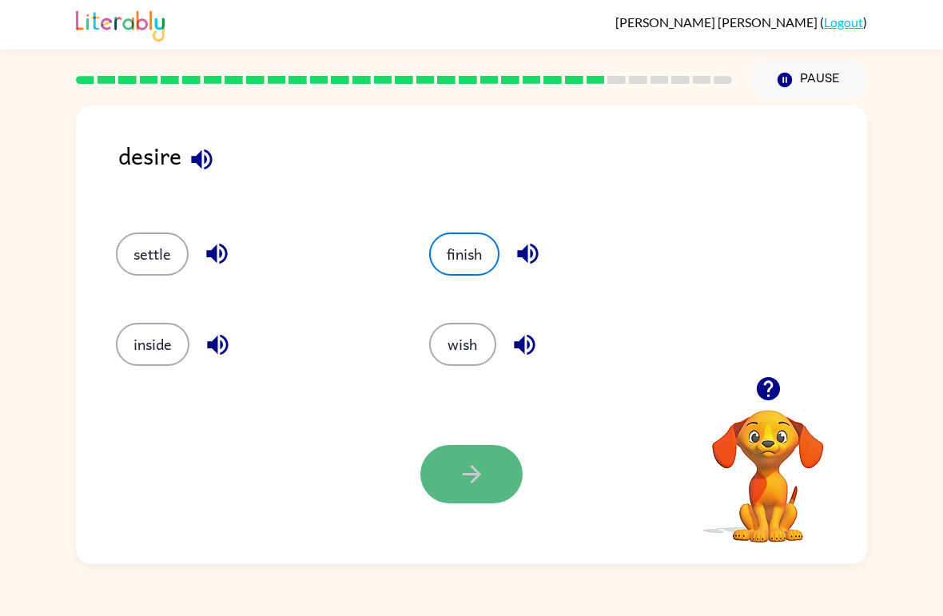
click at [447, 454] on button "button" at bounding box center [471, 474] width 102 height 58
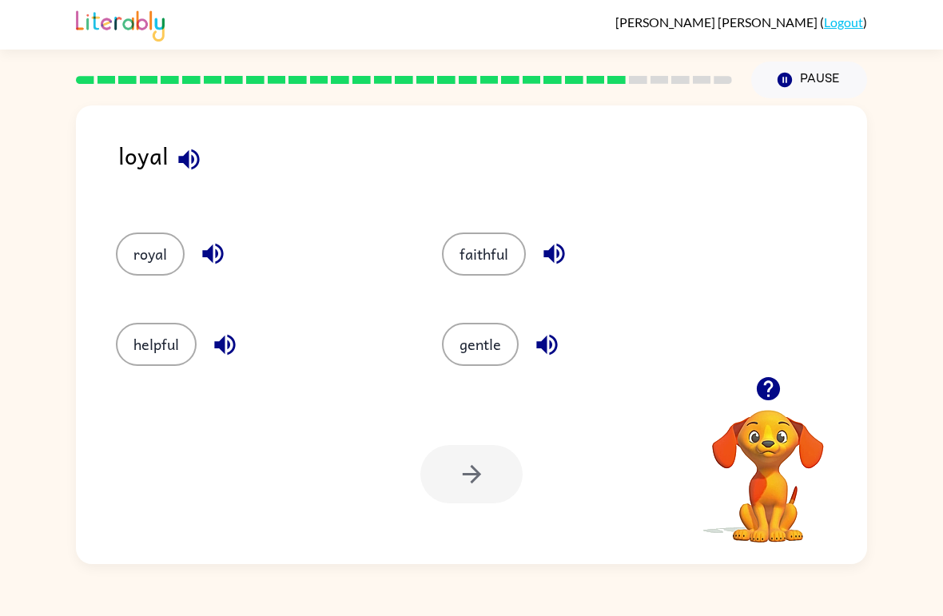
drag, startPoint x: 371, startPoint y: 394, endPoint x: -1, endPoint y: -1, distance: 542.3
click at [371, 395] on div "Your browser must support playing .mp4 files to use Literably. Please try using…" at bounding box center [471, 474] width 791 height 180
click at [177, 249] on button "royal" at bounding box center [150, 254] width 69 height 43
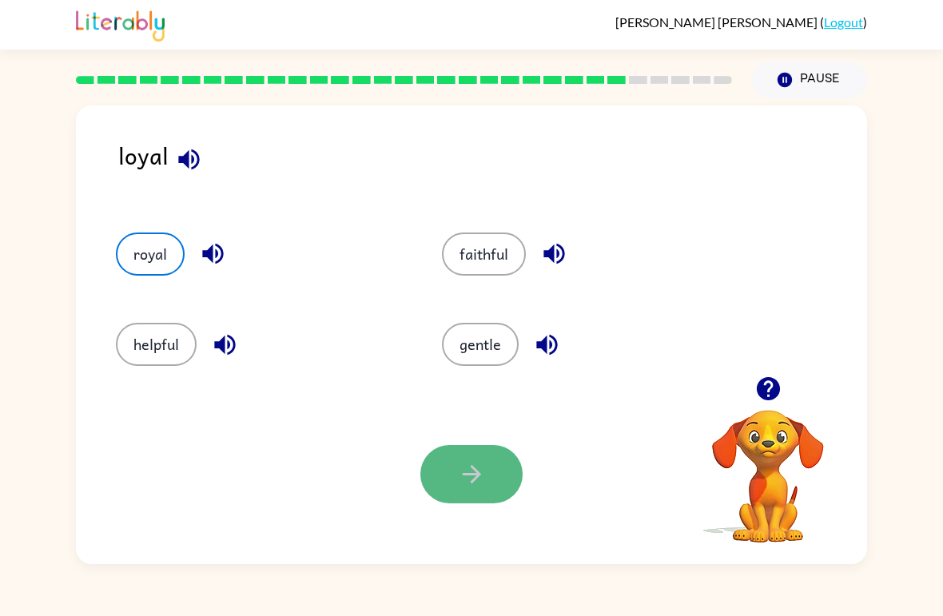
click at [504, 476] on button "button" at bounding box center [471, 474] width 102 height 58
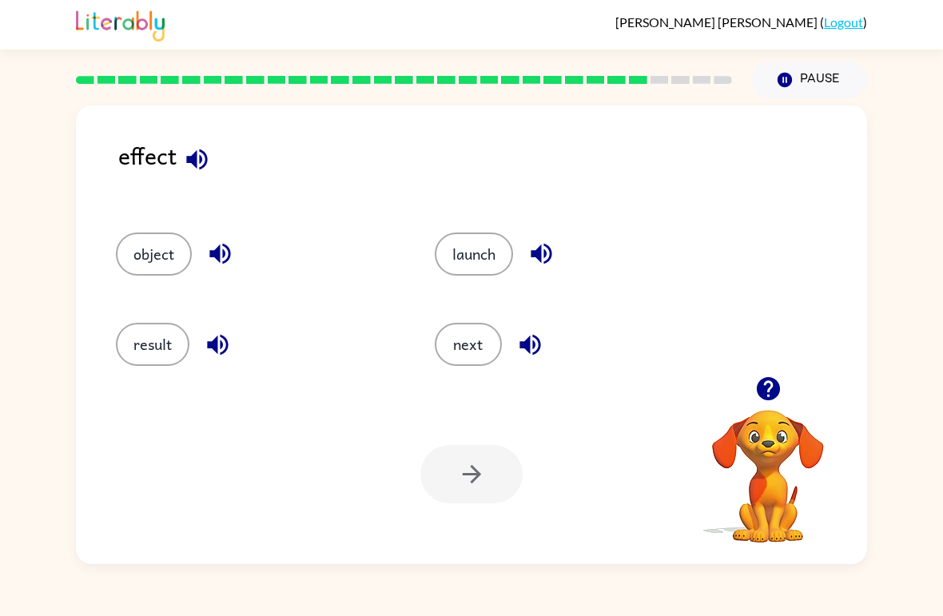
drag, startPoint x: 145, startPoint y: 346, endPoint x: 529, endPoint y: 459, distance: 399.9
click at [529, 459] on div "effect object launch result next Your browser must support playing .mp4 files t…" at bounding box center [471, 335] width 791 height 459
click at [529, 459] on div "Your browser must support playing .mp4 files to use Literably. Please try using…" at bounding box center [471, 474] width 791 height 180
click at [190, 316] on div "result" at bounding box center [245, 338] width 319 height 90
click at [149, 348] on button "result" at bounding box center [153, 344] width 74 height 43
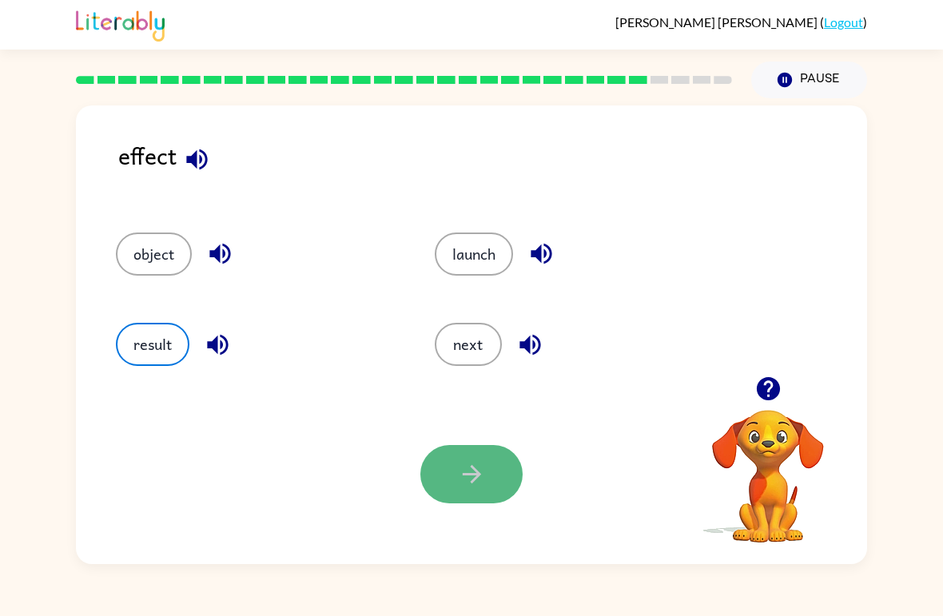
click at [480, 487] on icon "button" at bounding box center [472, 474] width 28 height 28
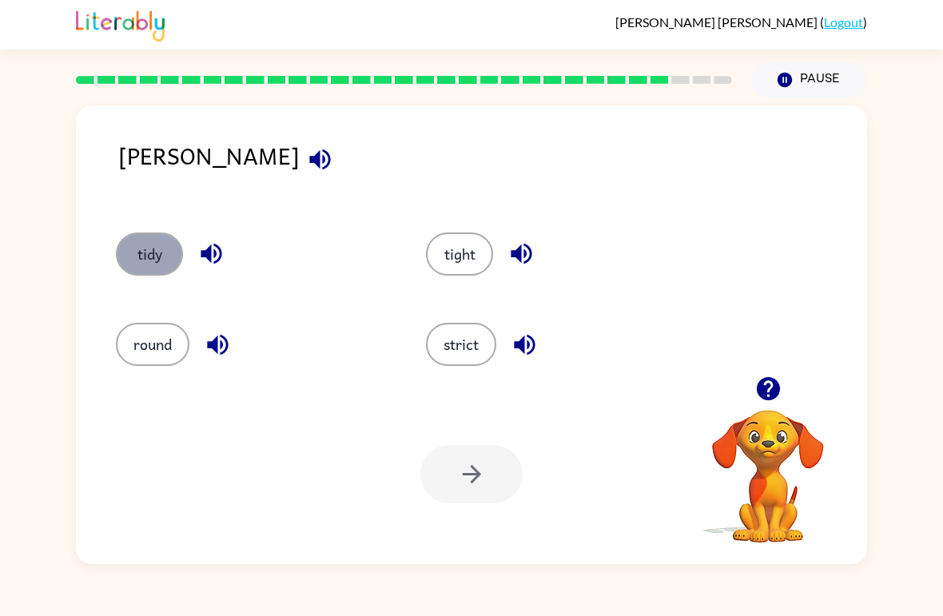
click at [150, 242] on button "tidy" at bounding box center [149, 254] width 67 height 43
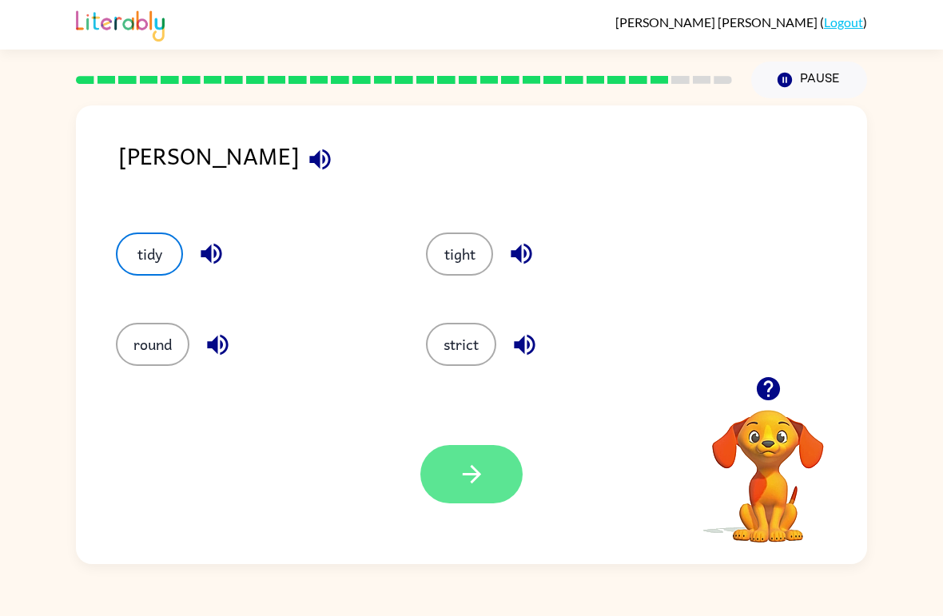
drag, startPoint x: 460, startPoint y: 508, endPoint x: 465, endPoint y: 496, distance: 13.2
click at [465, 496] on div "Your browser must support playing .mp4 files to use Literably. Please try using…" at bounding box center [471, 474] width 791 height 180
click at [467, 493] on button "button" at bounding box center [471, 474] width 102 height 58
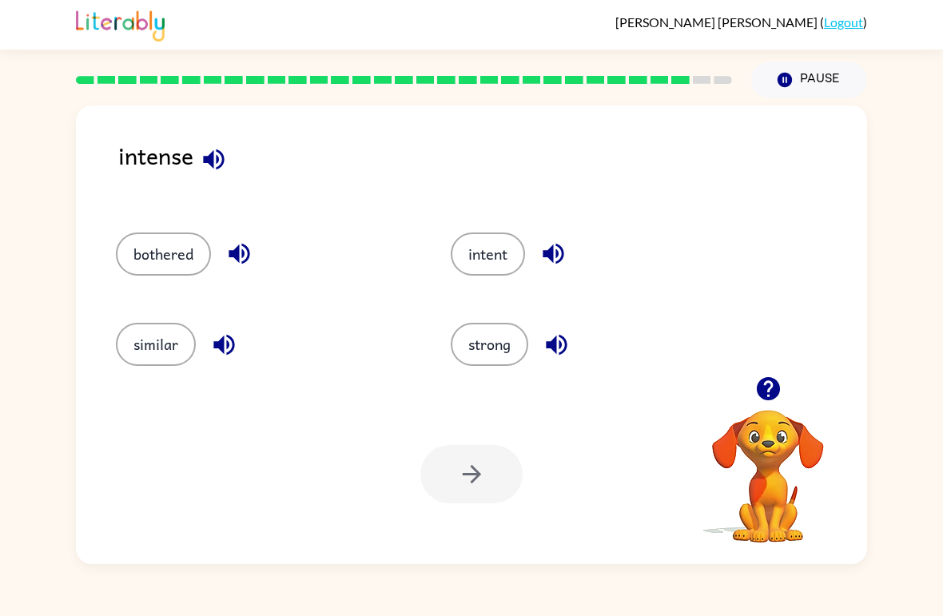
click at [468, 493] on div at bounding box center [471, 474] width 102 height 58
click at [467, 493] on div at bounding box center [471, 474] width 102 height 58
click at [498, 241] on button "intent" at bounding box center [488, 254] width 74 height 43
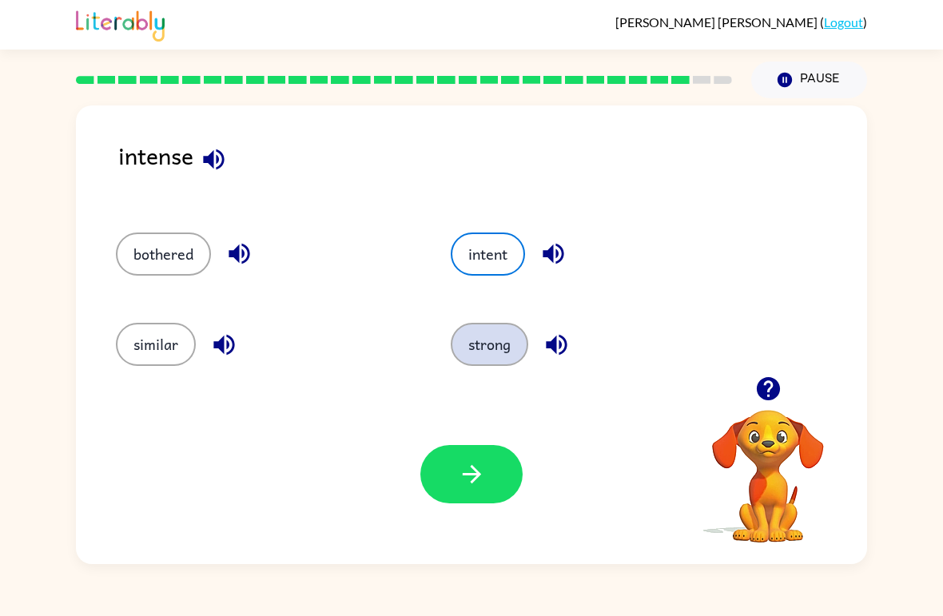
click at [522, 353] on button "strong" at bounding box center [490, 344] width 78 height 43
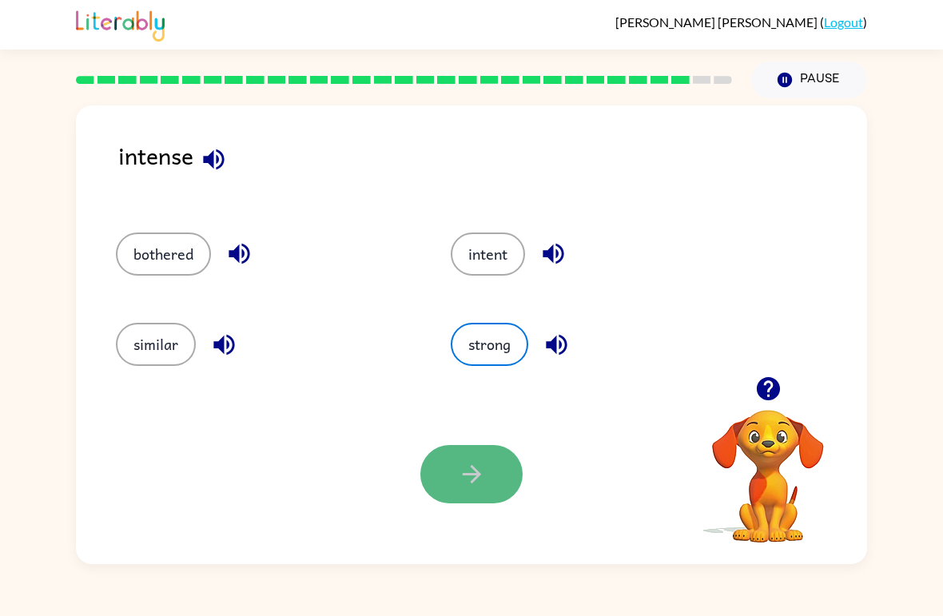
click at [460, 478] on icon "button" at bounding box center [472, 474] width 28 height 28
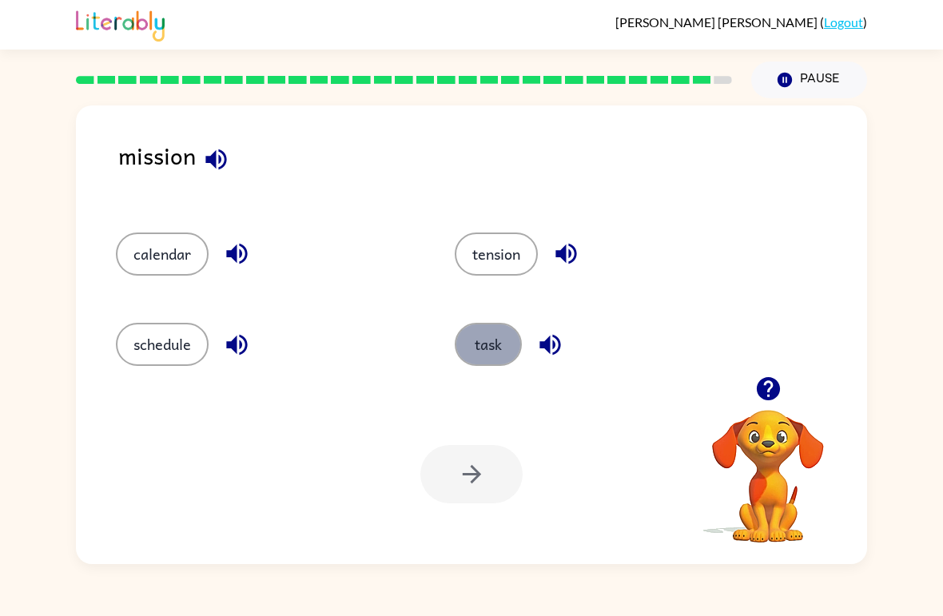
click at [499, 335] on button "task" at bounding box center [488, 344] width 67 height 43
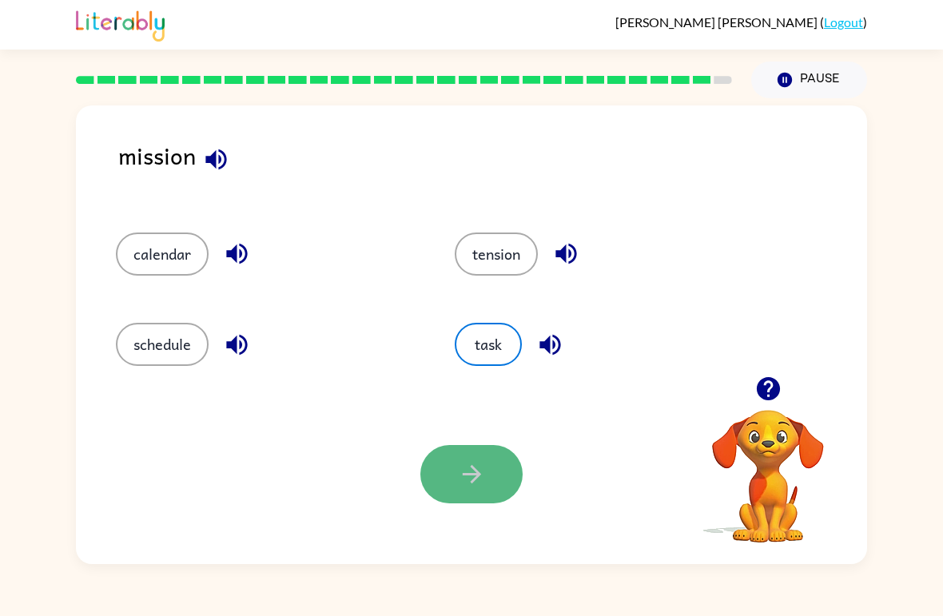
click at [476, 484] on icon "button" at bounding box center [472, 474] width 28 height 28
